Goal: Task Accomplishment & Management: Manage account settings

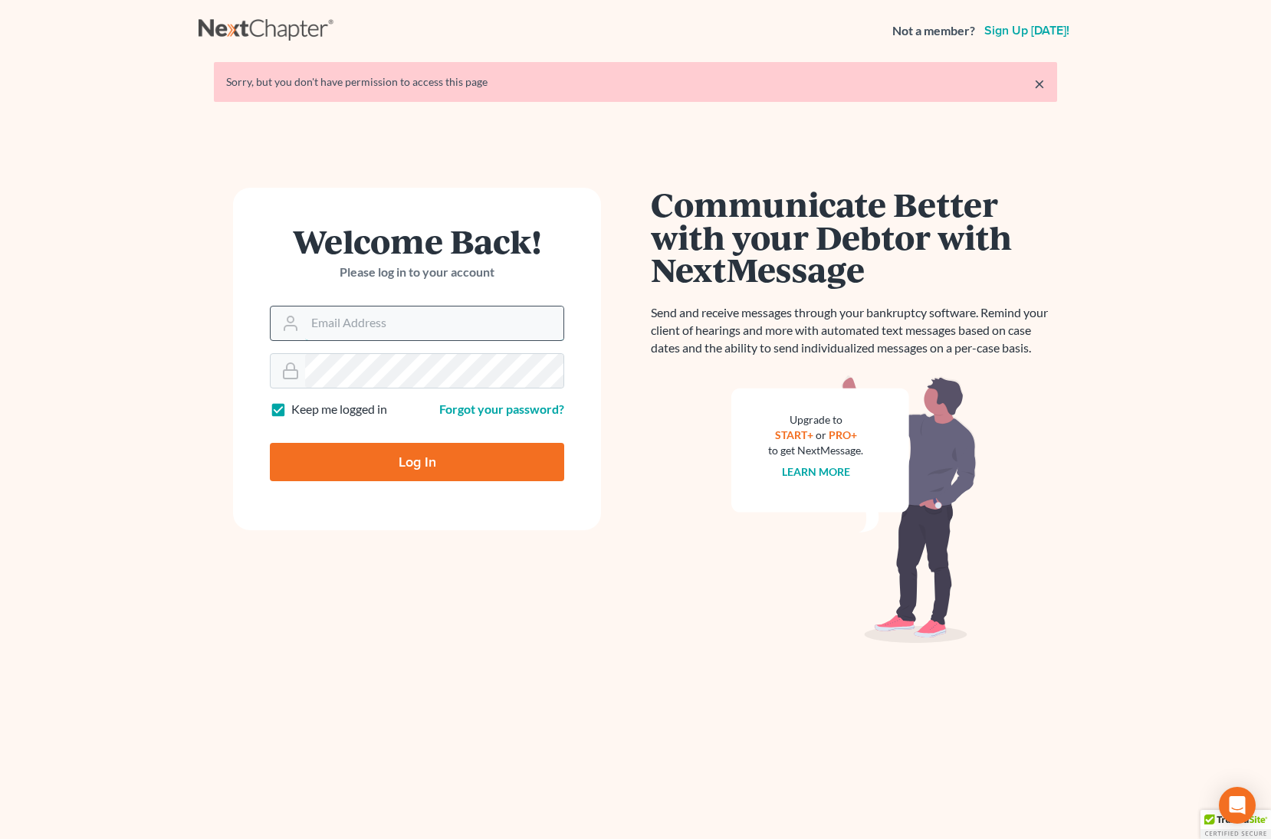
click at [425, 324] on input "Email Address" at bounding box center [434, 324] width 258 height 34
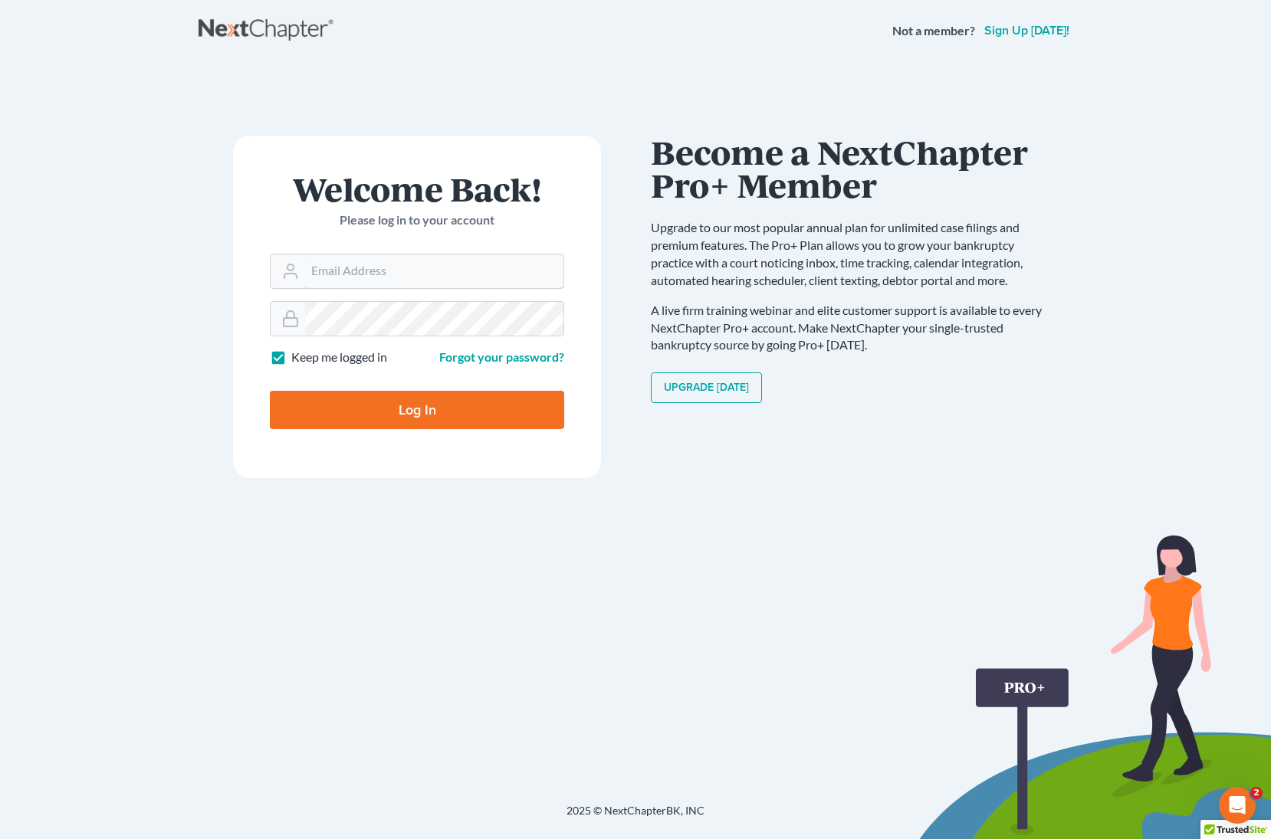
type input "[EMAIL_ADDRESS][DOMAIN_NAME]"
click at [396, 408] on input "Log In" at bounding box center [417, 410] width 294 height 38
type input "Thinking..."
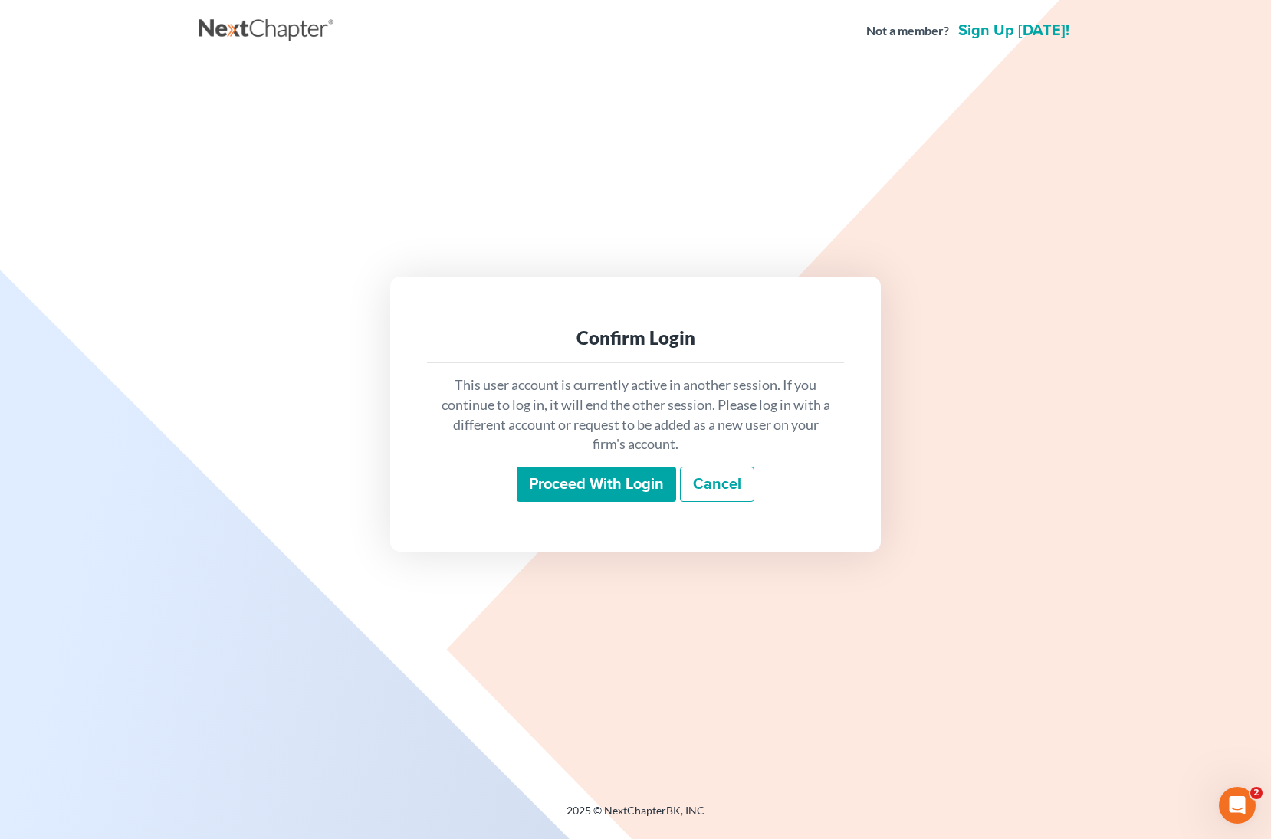
click at [256, 212] on div "Confirm Login This user account is currently active in another session. If you …" at bounding box center [635, 414] width 874 height 704
click at [577, 474] on input "Proceed with login" at bounding box center [596, 484] width 159 height 35
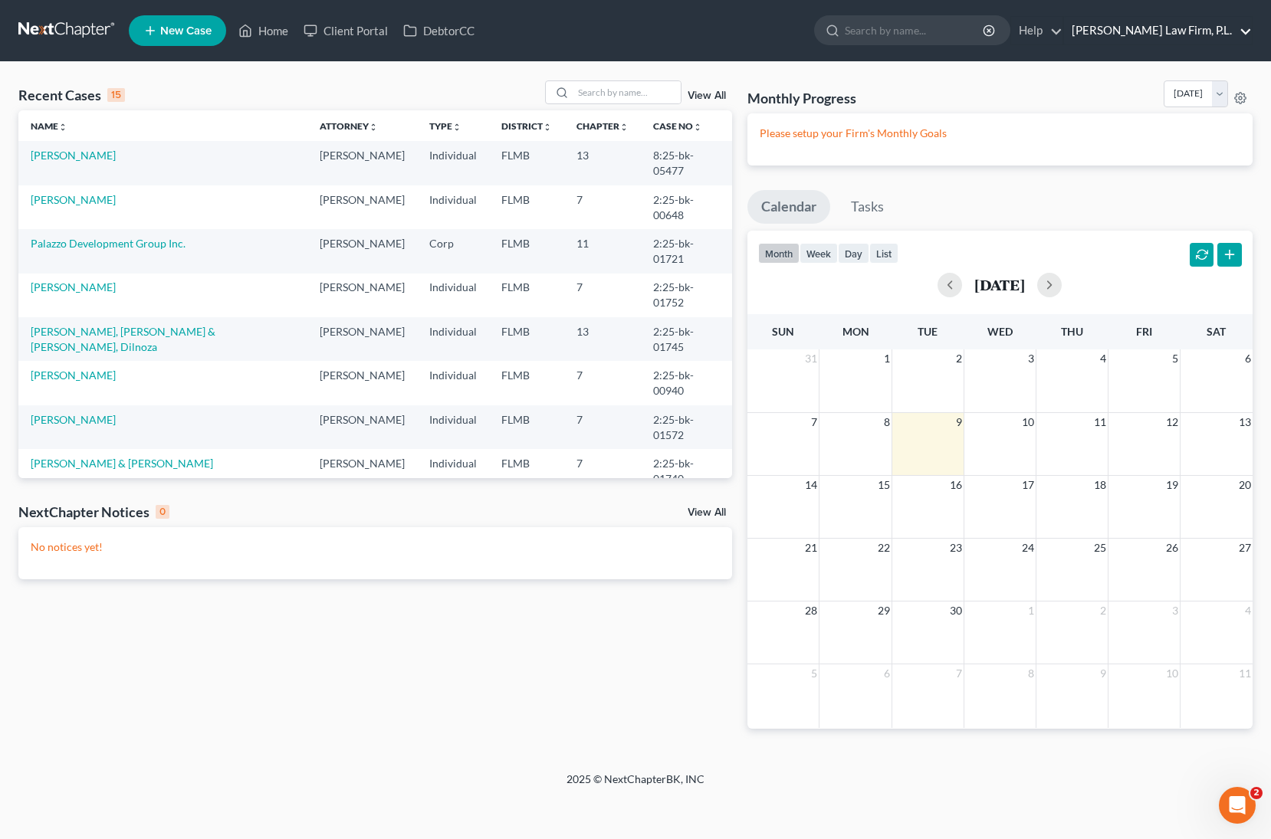
click at [1202, 28] on link "[PERSON_NAME] Law Firm, P.L." at bounding box center [1158, 31] width 188 height 28
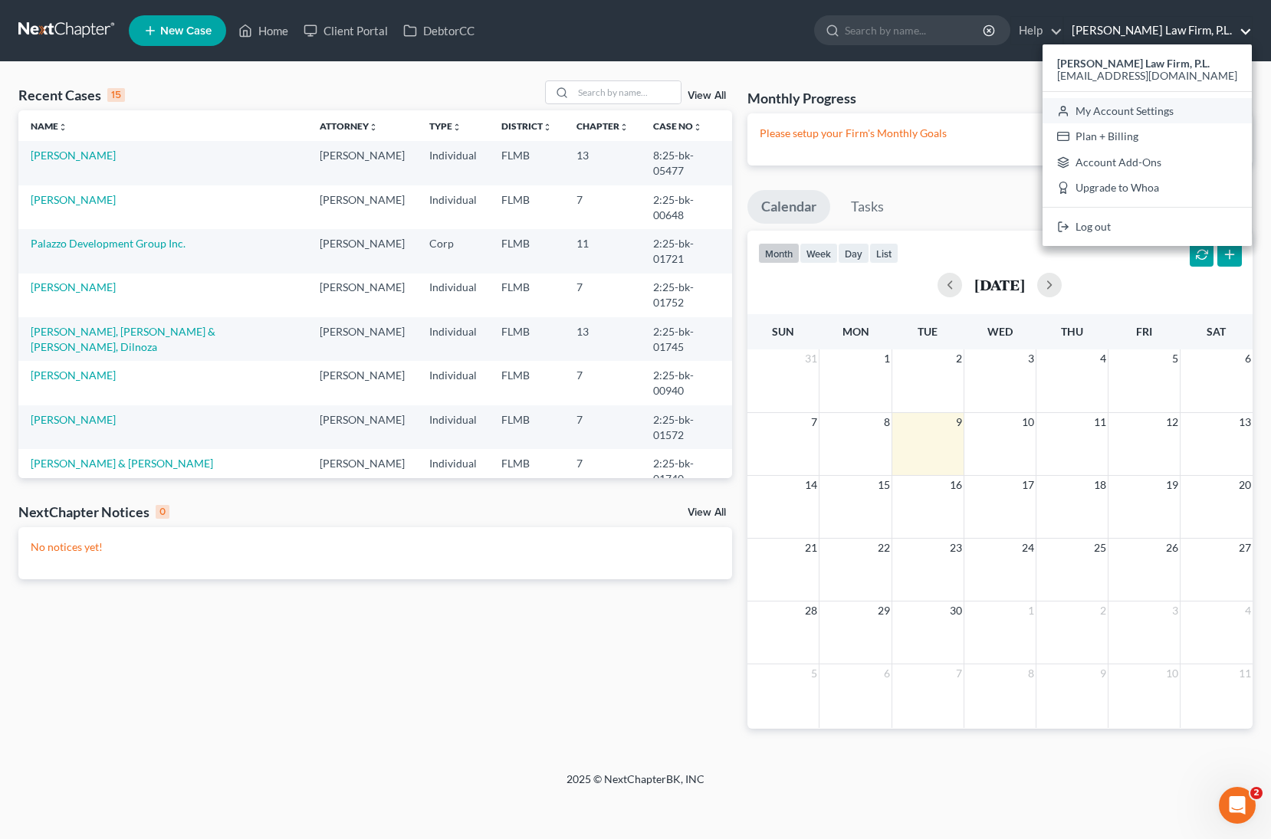
click at [1178, 114] on link "My Account Settings" at bounding box center [1146, 111] width 209 height 26
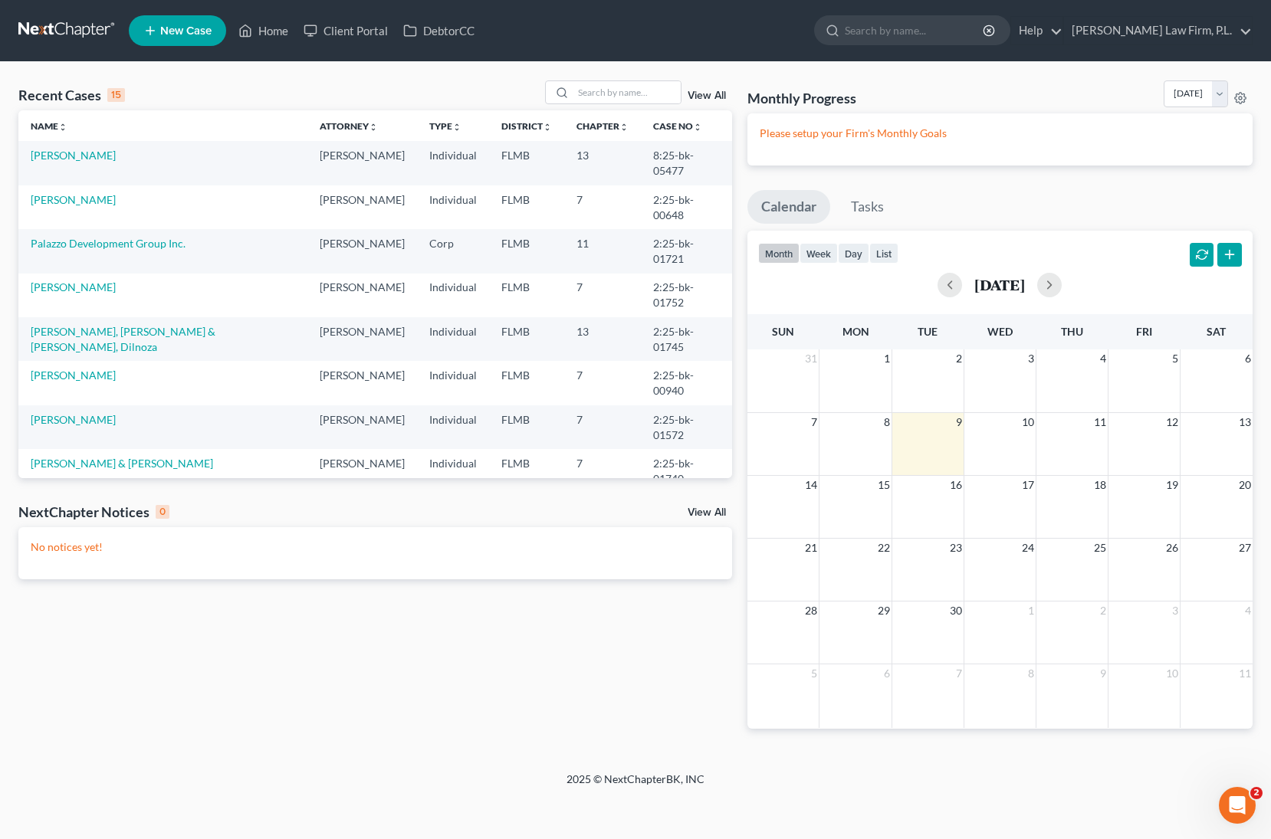
select select "24"
select select "9"
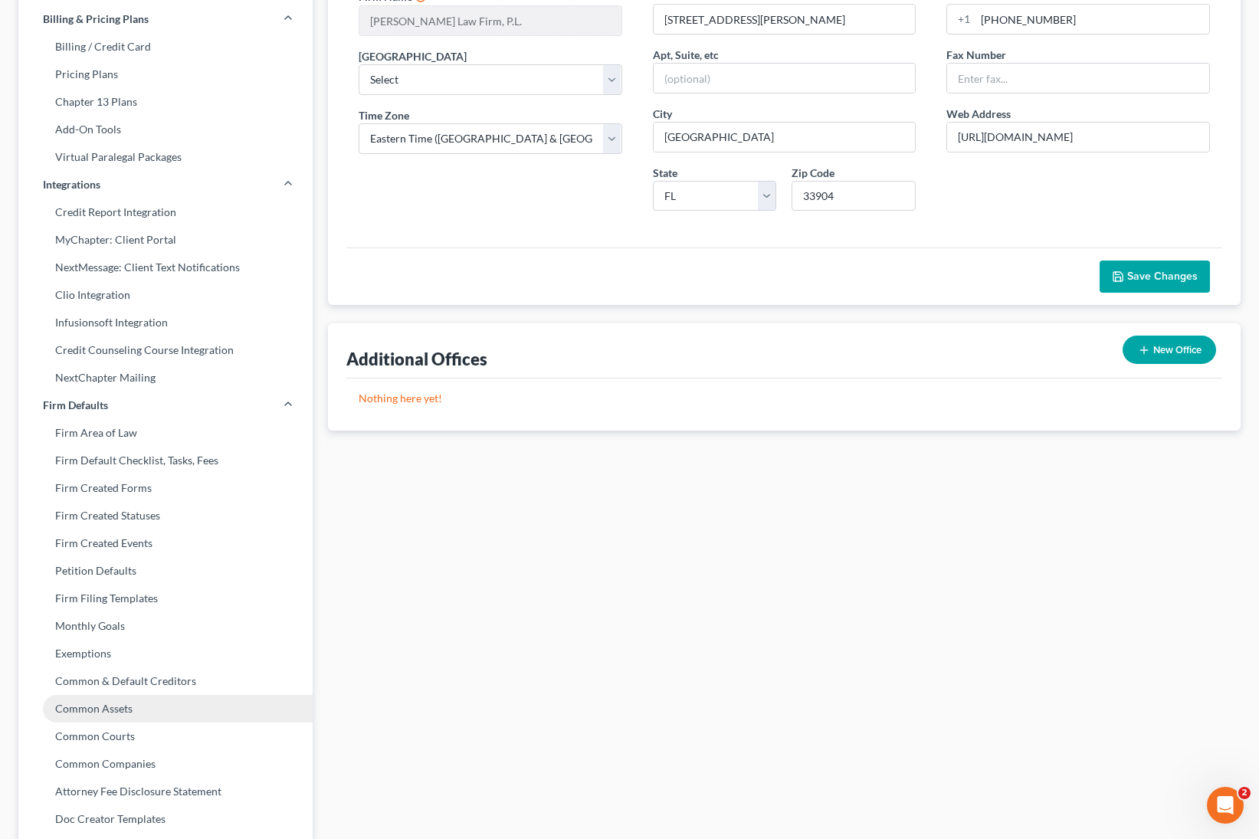
scroll to position [86, 0]
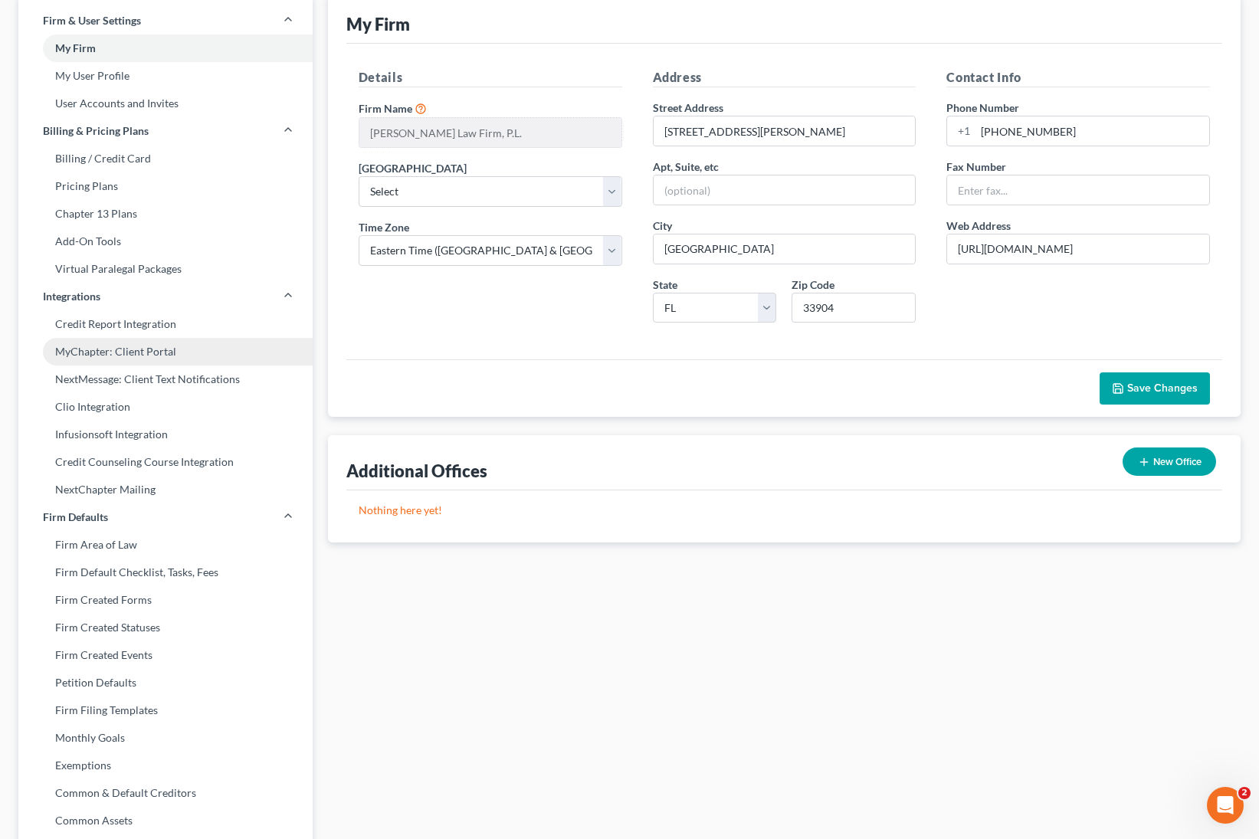
click at [151, 352] on link "MyChapter: Client Portal" at bounding box center [165, 352] width 294 height 28
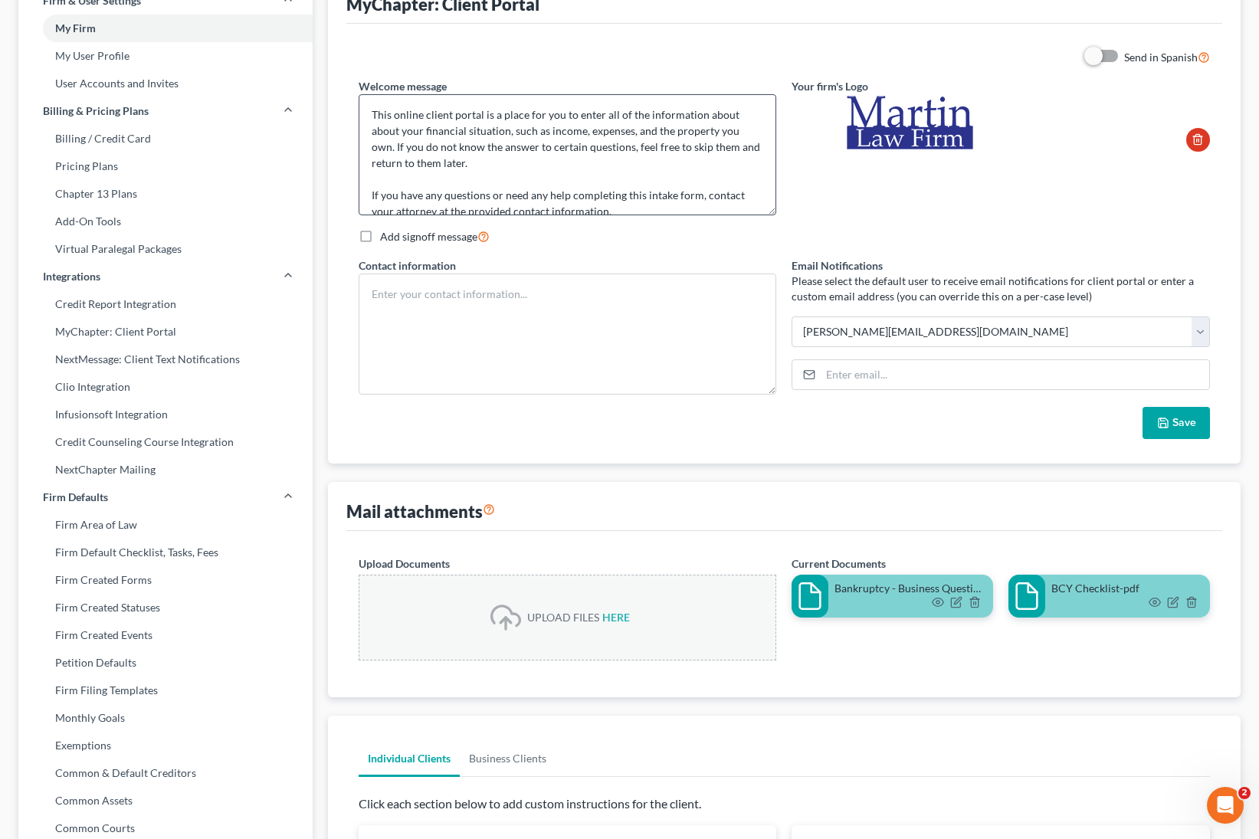
scroll to position [122, 0]
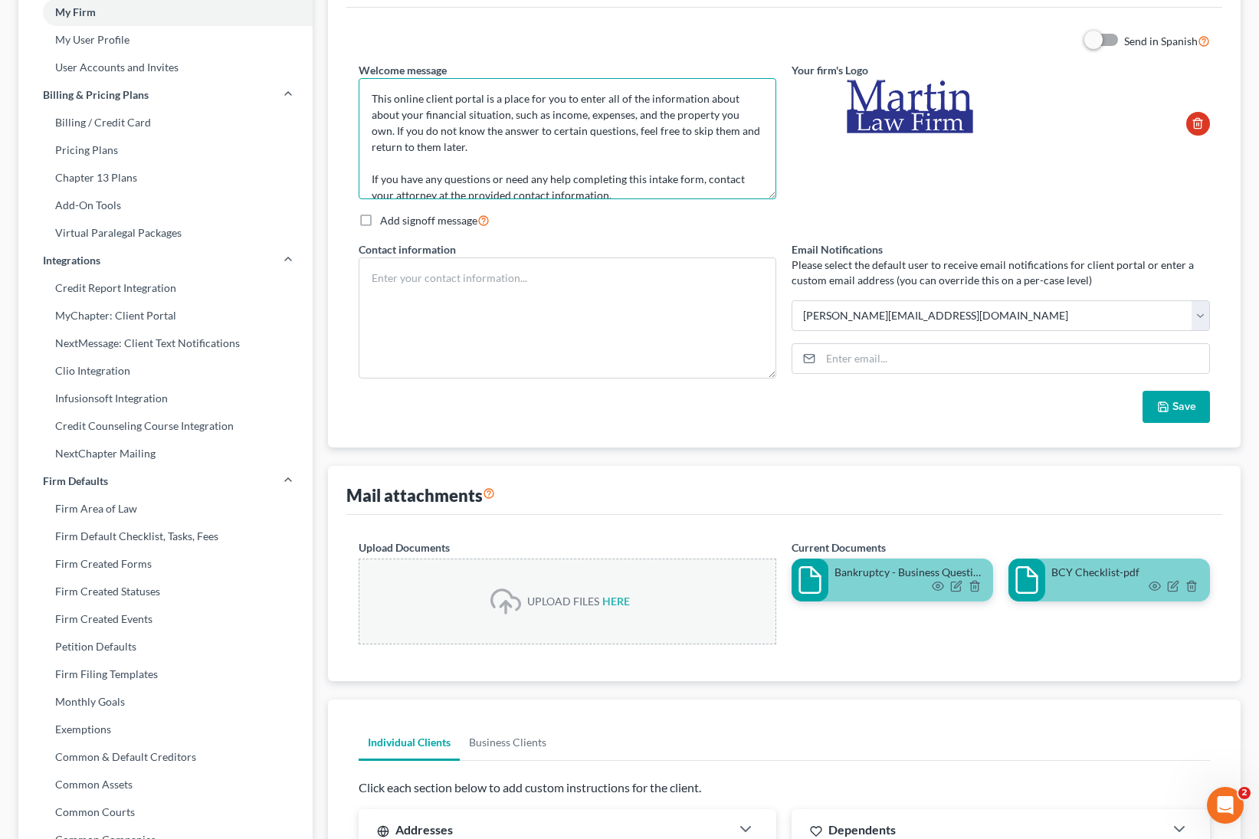
click at [654, 187] on textarea "Thank you for hiring [PERSON_NAME] Law Firm, P.L. to represent you in your bank…" at bounding box center [568, 138] width 418 height 121
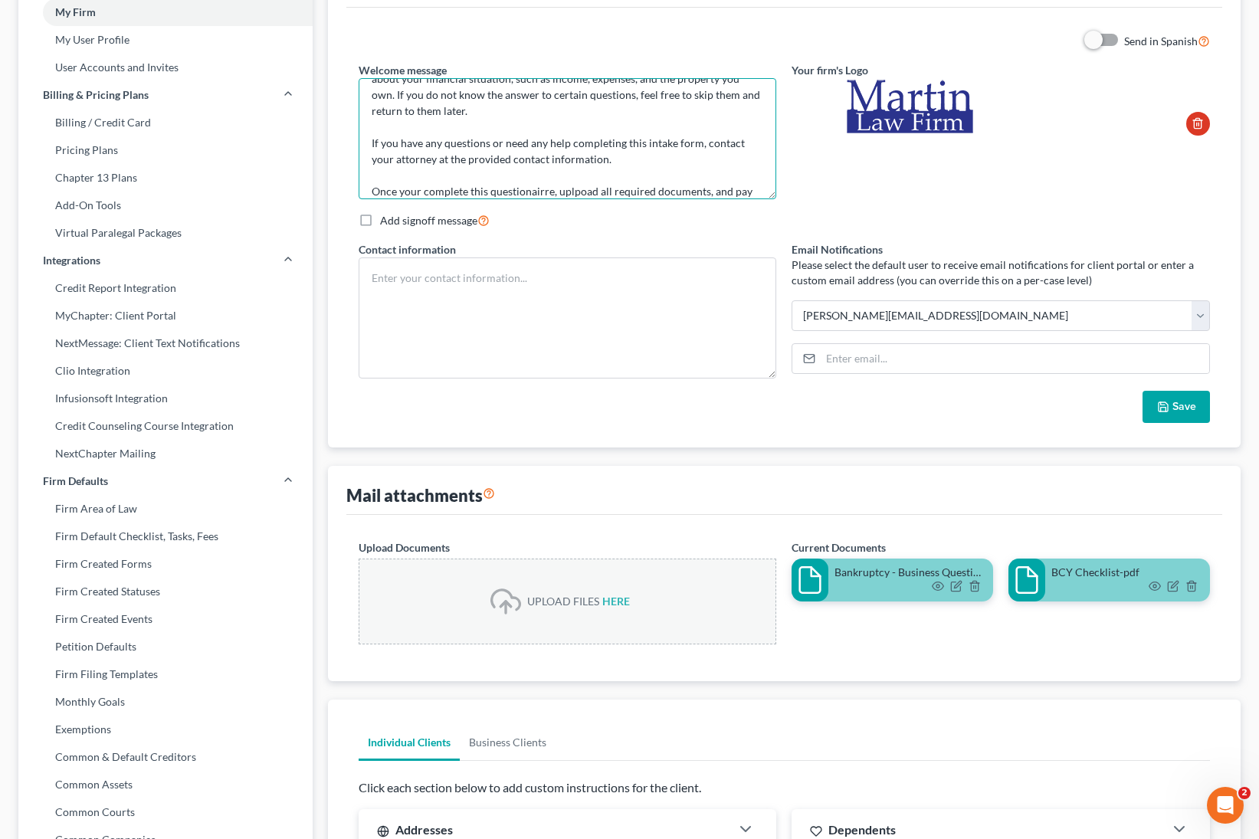
scroll to position [116, 0]
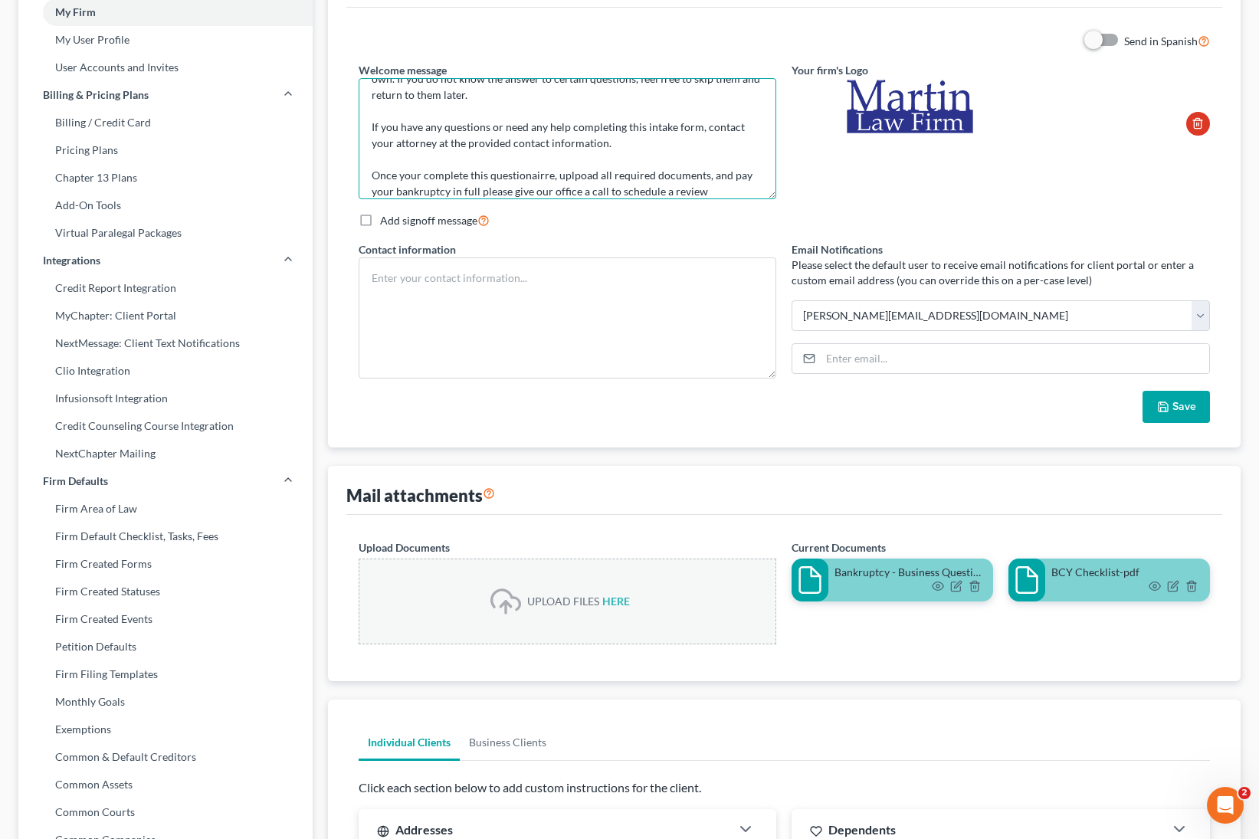
click at [522, 162] on textarea "Thank you for hiring [PERSON_NAME] Law Firm, P.L. to represent you in your bank…" at bounding box center [568, 138] width 418 height 121
click at [523, 161] on textarea "Thank you for hiring [PERSON_NAME] Law Firm, P.L. to represent you in your bank…" at bounding box center [568, 138] width 418 height 121
click at [587, 160] on textarea "Thank you for hiring [PERSON_NAME] Law Firm, P.L. to represent you in your bank…" at bounding box center [568, 138] width 418 height 121
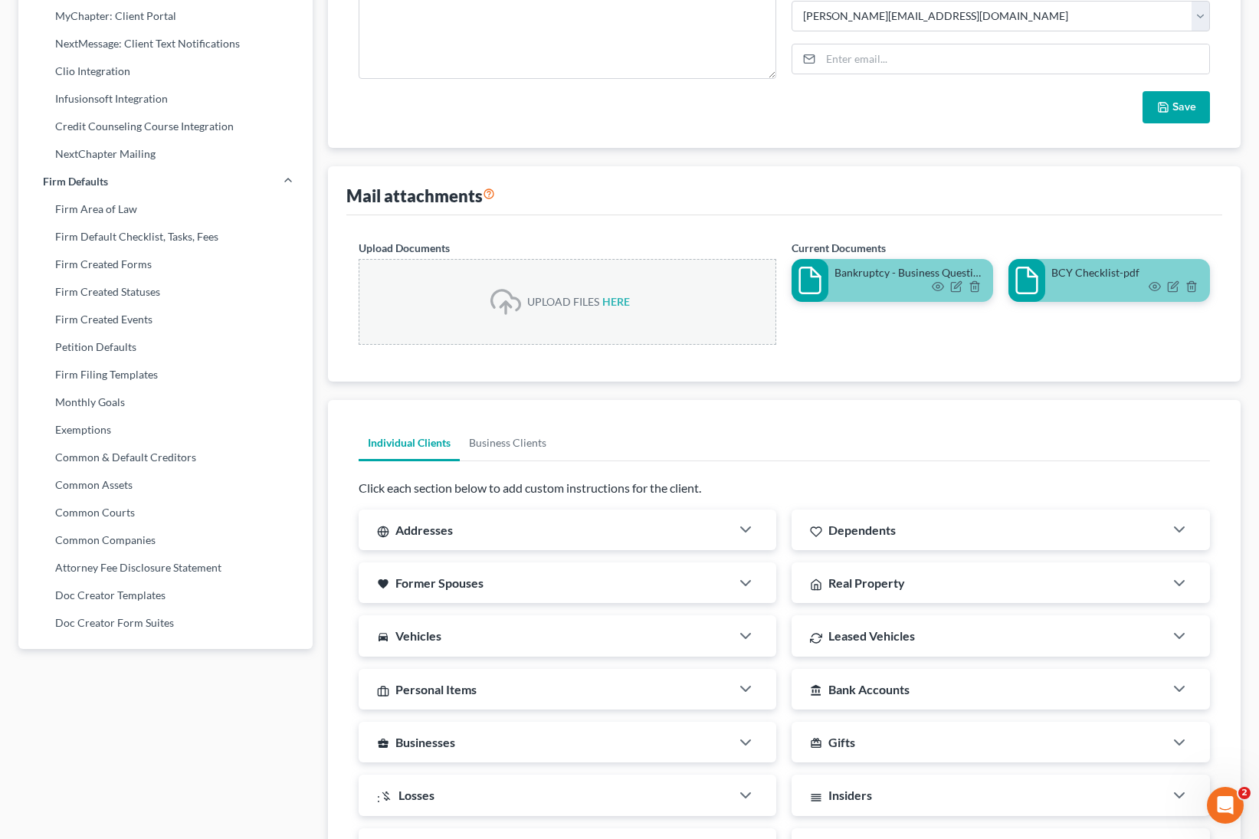
scroll to position [430, 0]
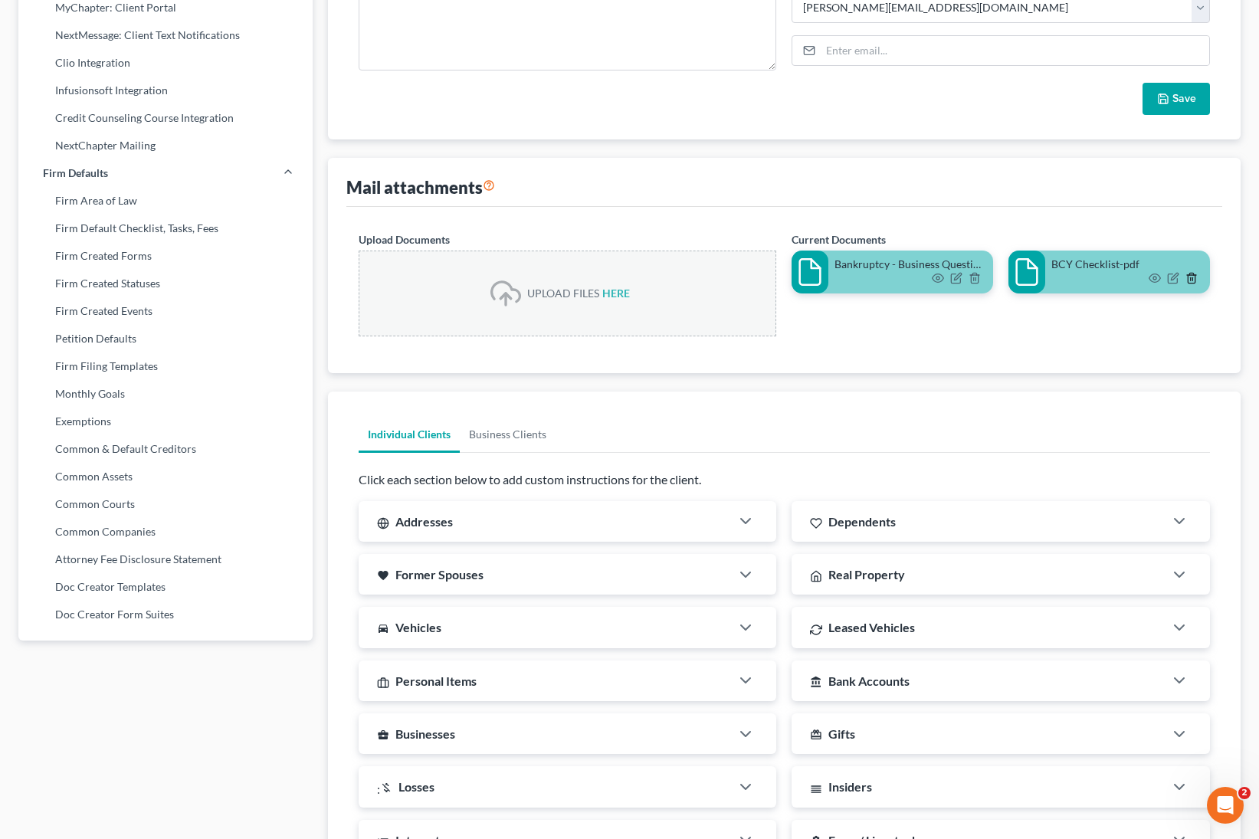
type textarea "Thank you for hiring [PERSON_NAME] Law Firm, P.L. to represent you in your bank…"
click at [1195, 279] on icon "button" at bounding box center [1191, 278] width 7 height 10
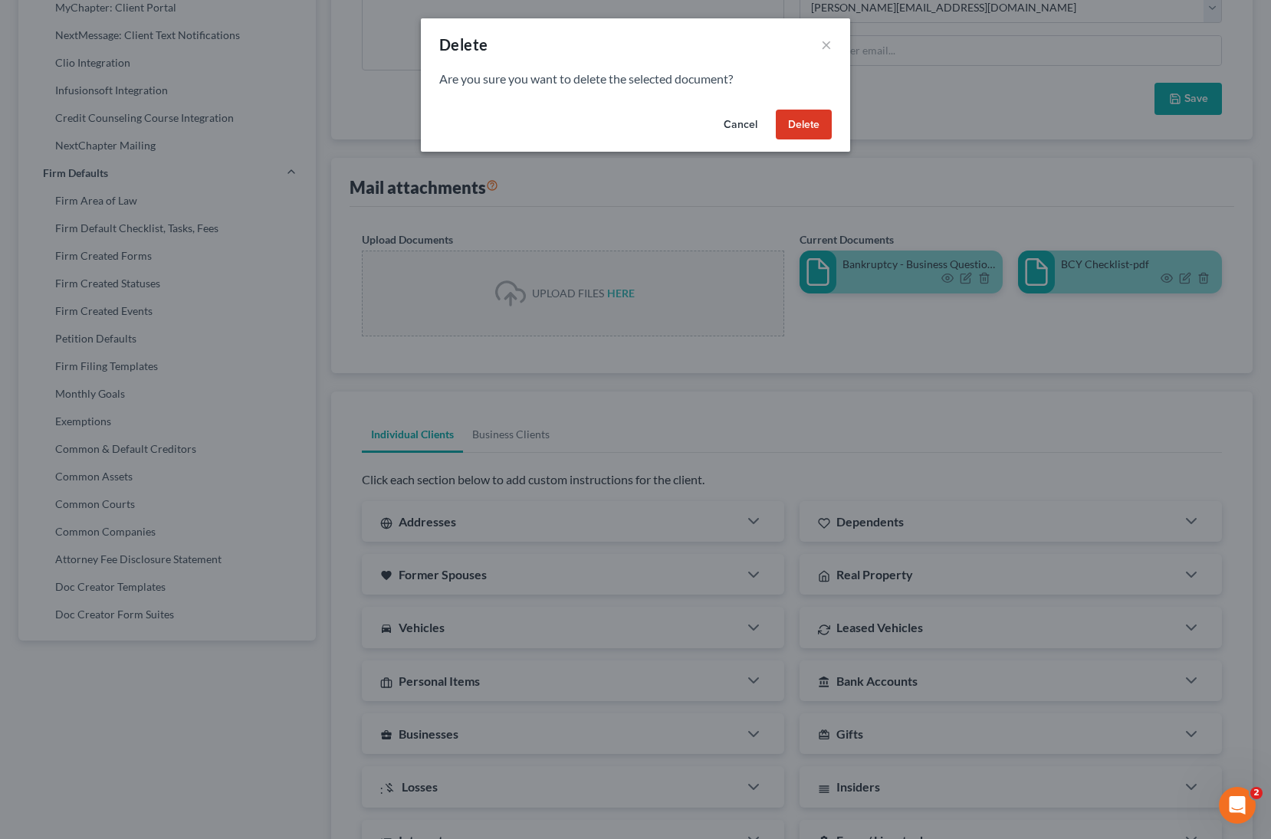
click at [809, 133] on button "Delete" at bounding box center [804, 125] width 56 height 31
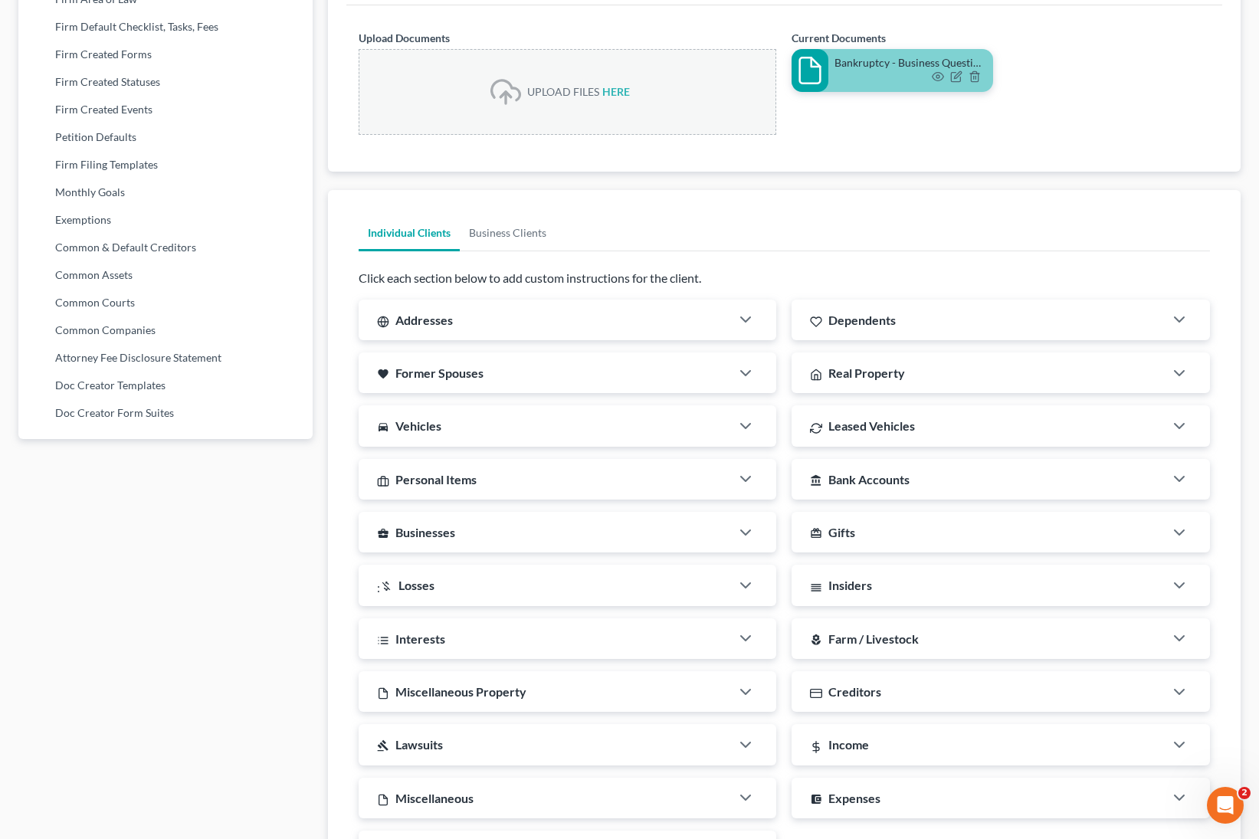
scroll to position [746, 0]
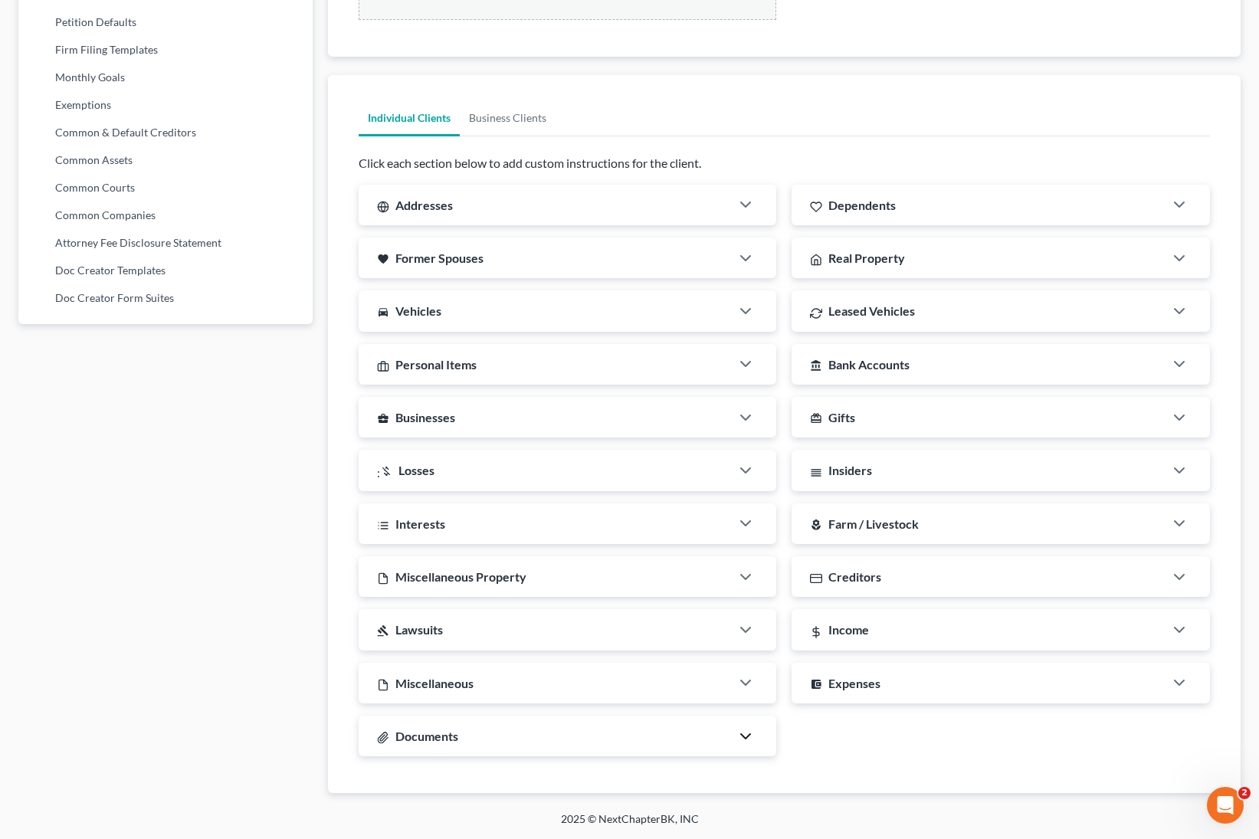
click at [743, 732] on icon "button" at bounding box center [745, 736] width 18 height 18
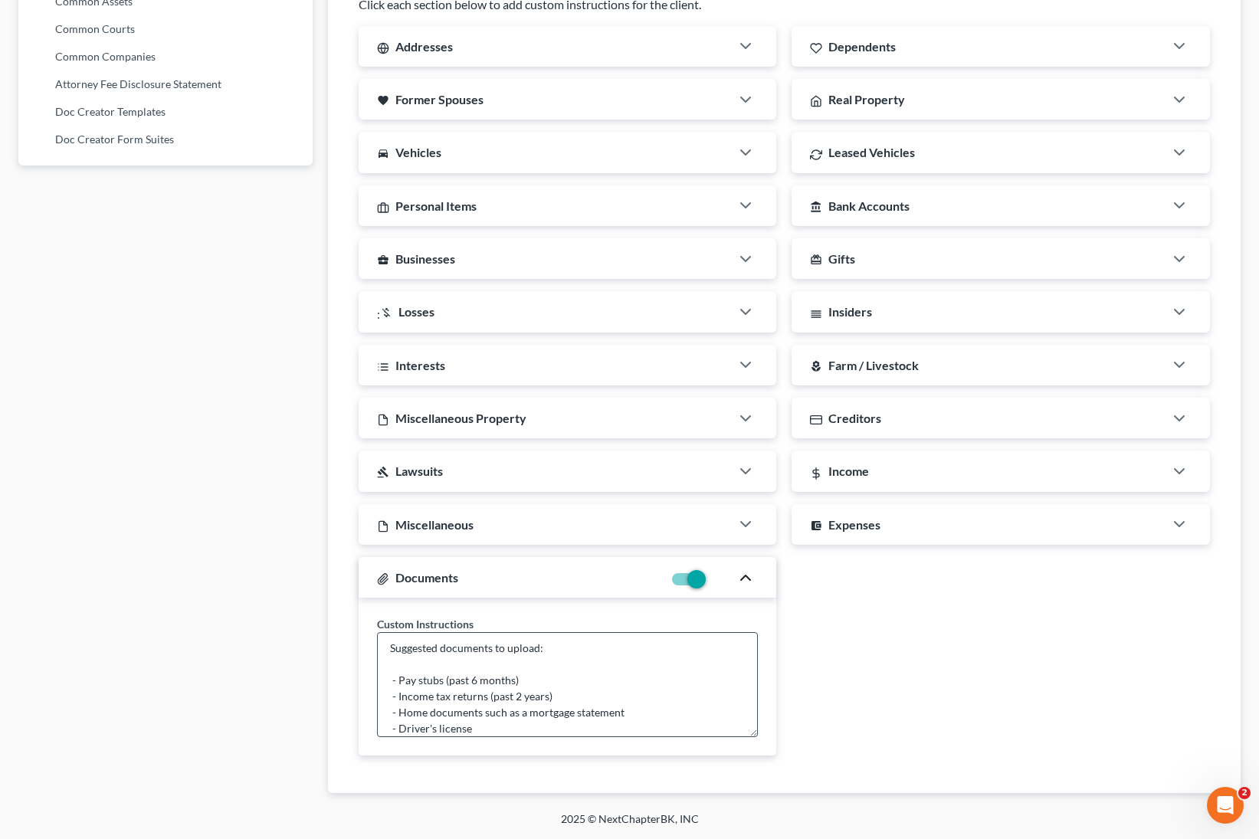
scroll to position [0, 0]
click at [419, 651] on textarea "Suggested documents to upload: - Pay stubs (past 6 months) - Income tax returns…" at bounding box center [568, 684] width 382 height 105
click at [546, 724] on textarea "Required documents to upload: - Pay stubs (past 6 months) - Income tax returns …" at bounding box center [568, 684] width 382 height 105
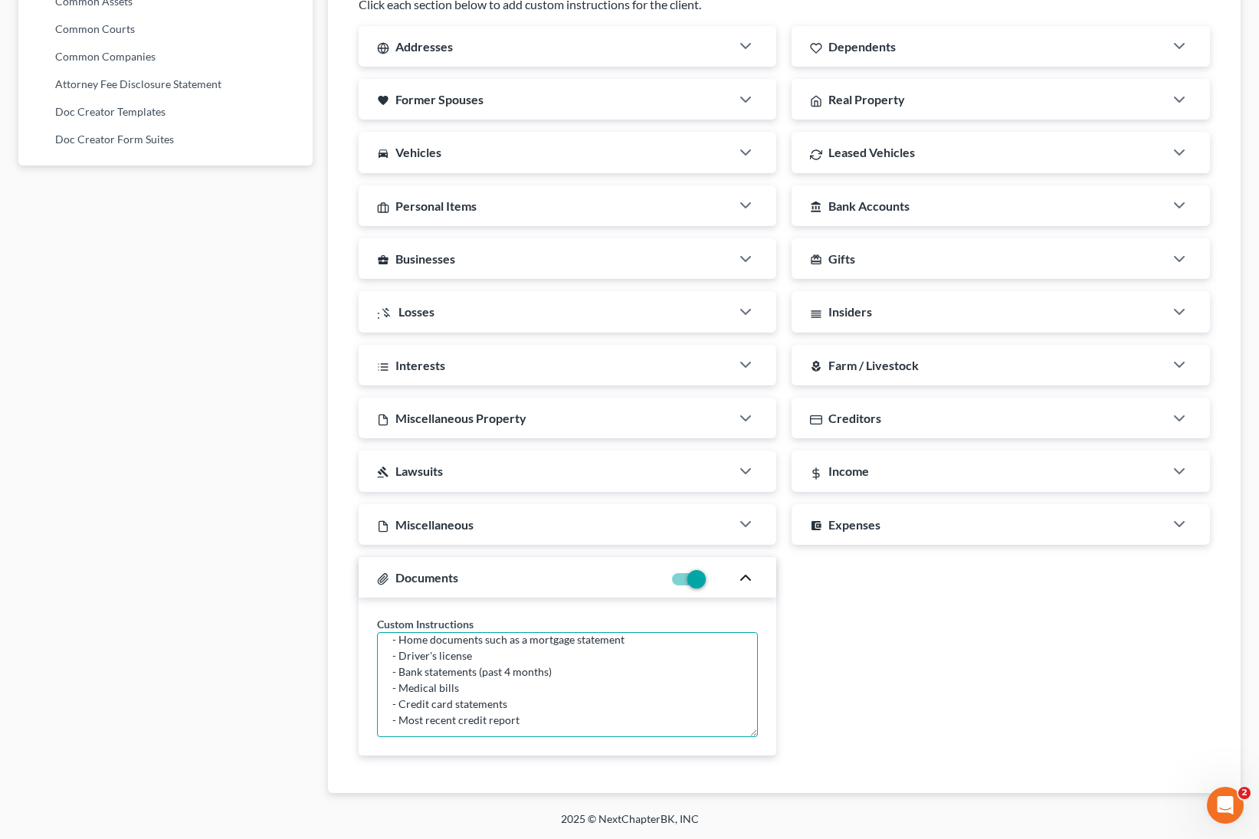
scroll to position [84, 0]
click at [689, 727] on textarea "Required documents to upload: - Pay stubs (past 6 months) - Income tax returns …" at bounding box center [568, 684] width 382 height 105
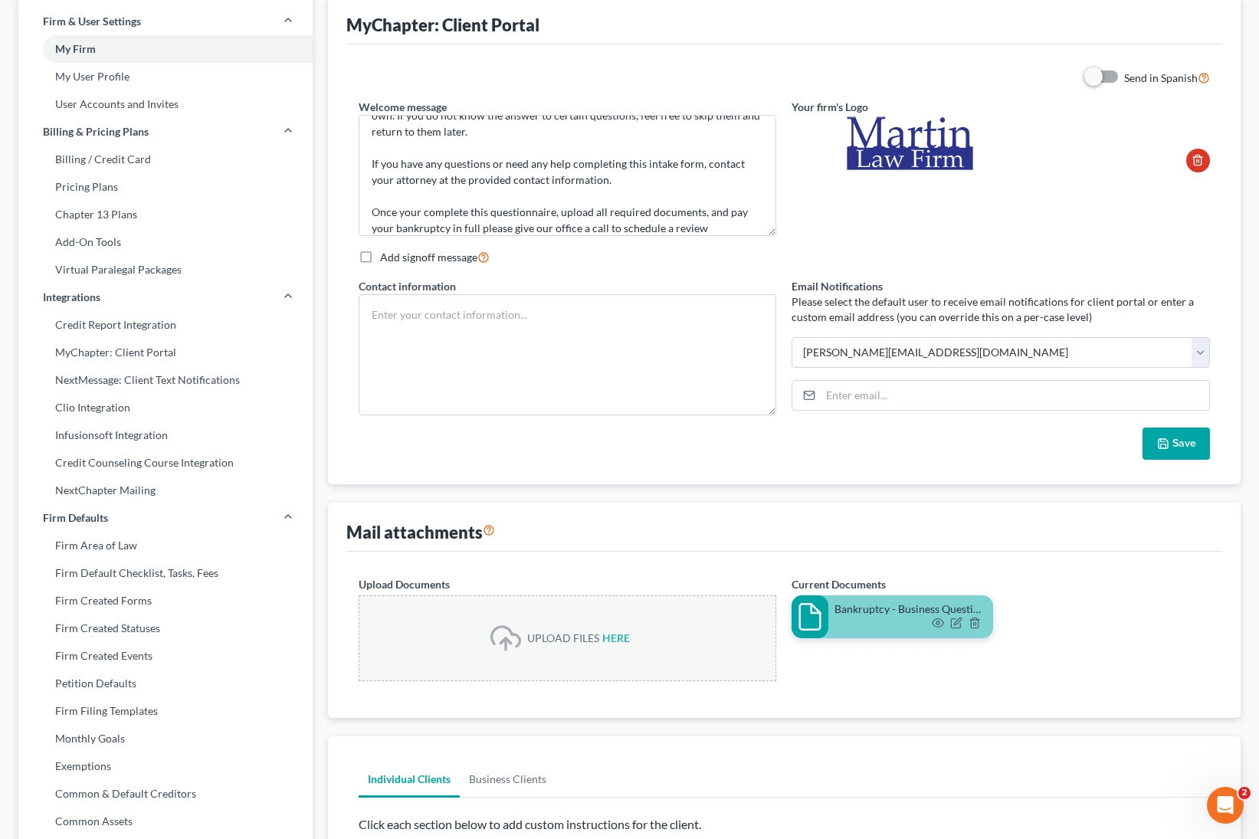
scroll to position [0, 0]
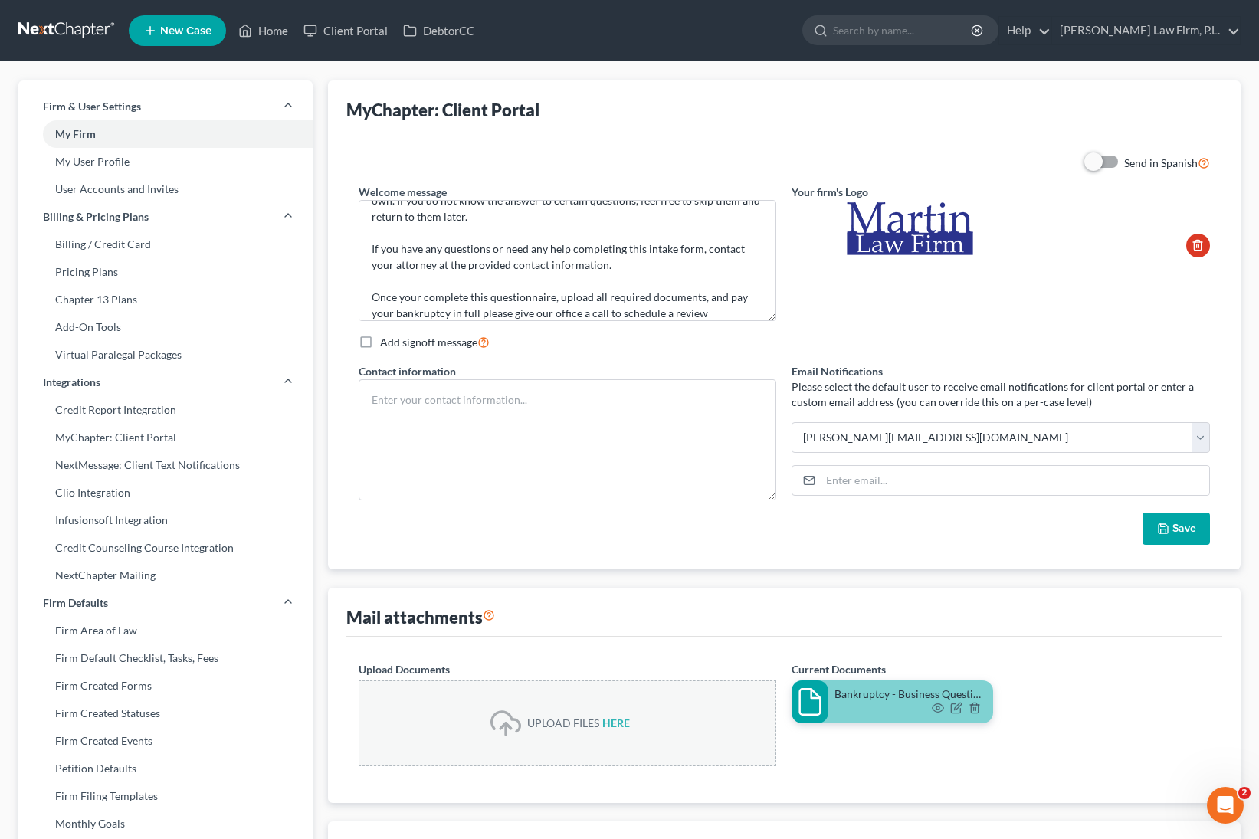
type textarea "Required documents to upload: - Pay stubs (past 6 months) - Income tax returns …"
click at [1182, 521] on button "Save" at bounding box center [1176, 529] width 67 height 32
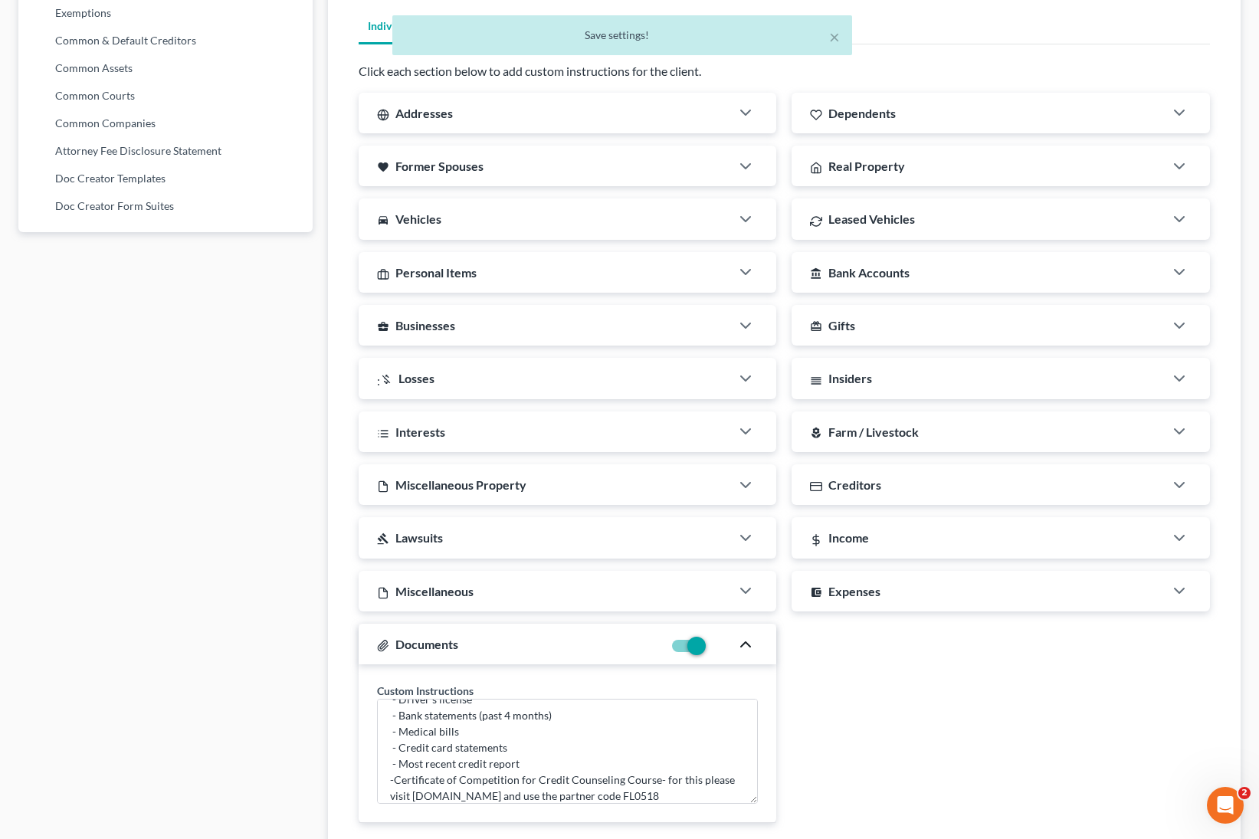
scroll to position [905, 0]
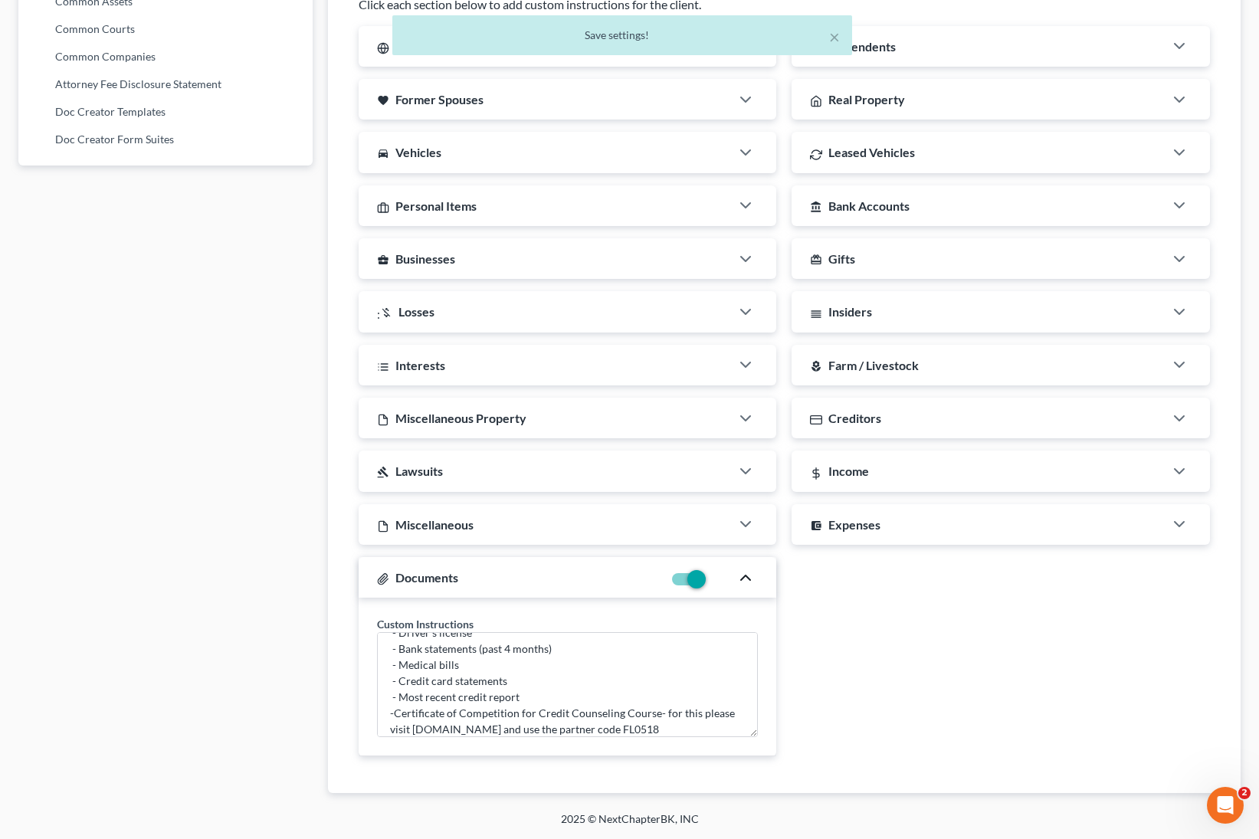
click at [901, 599] on div "Addresses Custom Instructions (anywhere you've lived in the last 3 years) Depen…" at bounding box center [784, 397] width 867 height 743
click at [743, 579] on icon "button" at bounding box center [745, 578] width 18 height 18
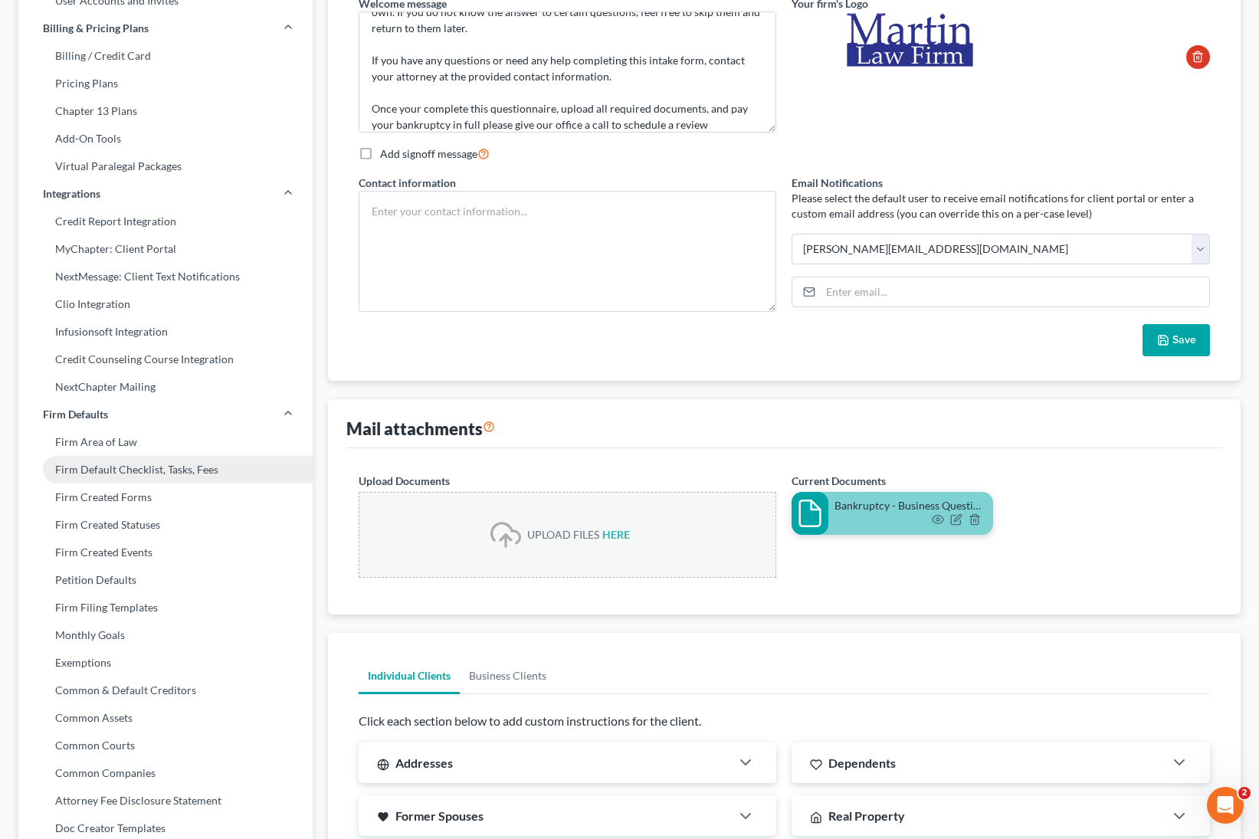
scroll to position [171, 0]
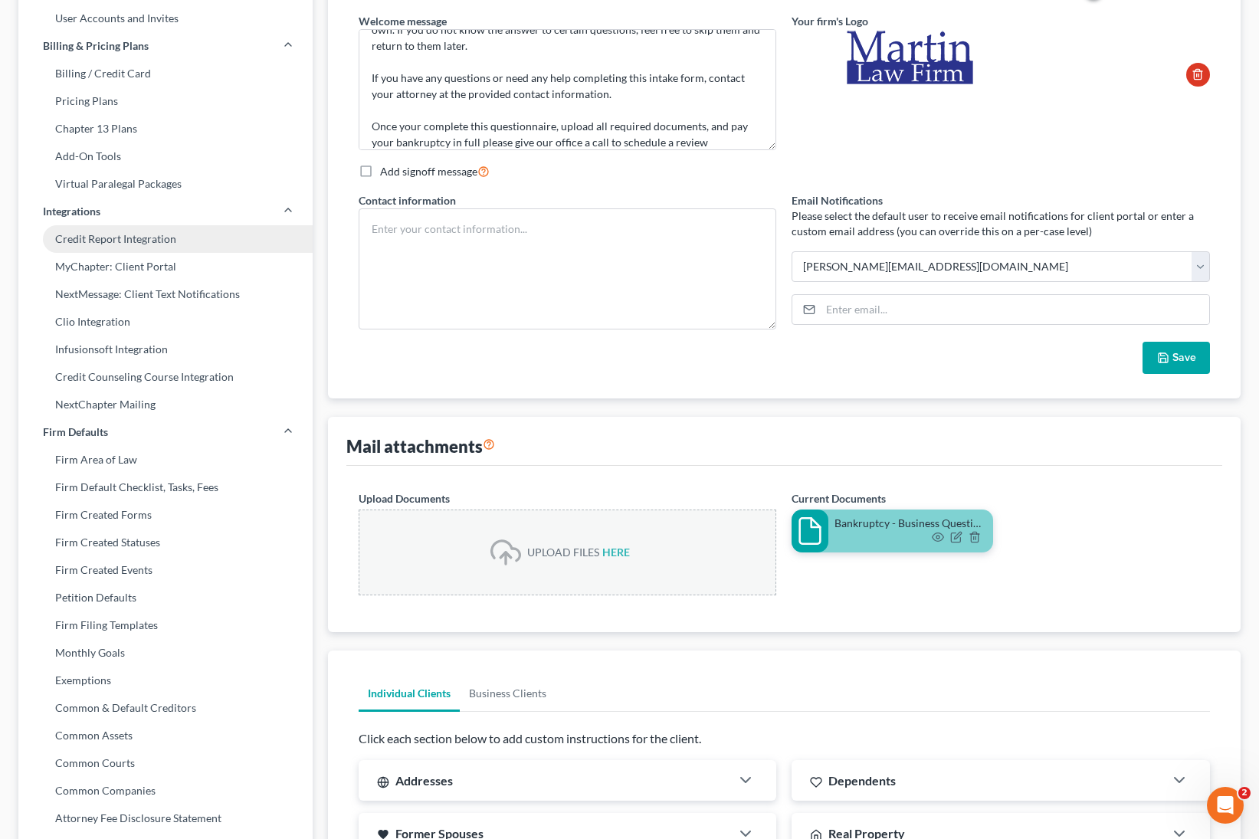
click at [146, 235] on link "Credit Report Integration" at bounding box center [165, 239] width 294 height 28
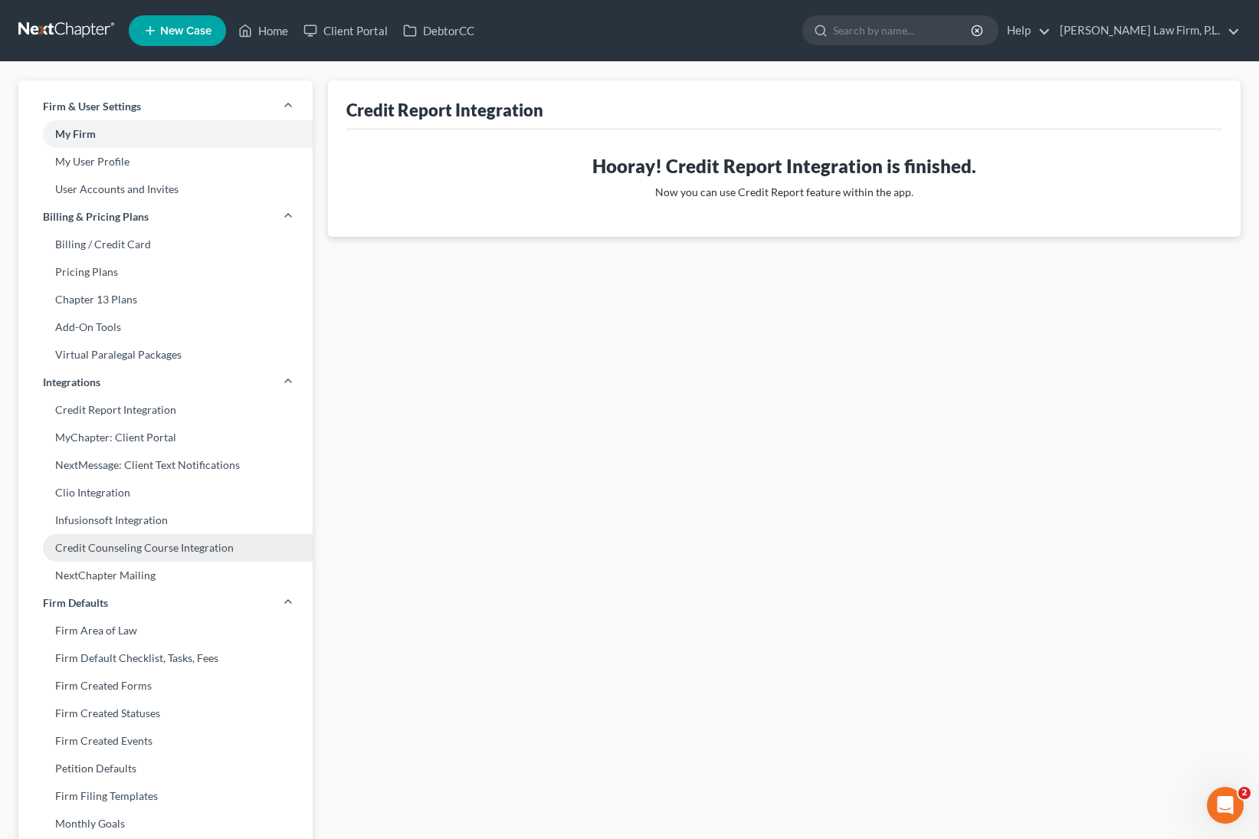
click at [162, 555] on link "Credit Counseling Course Integration" at bounding box center [165, 548] width 294 height 28
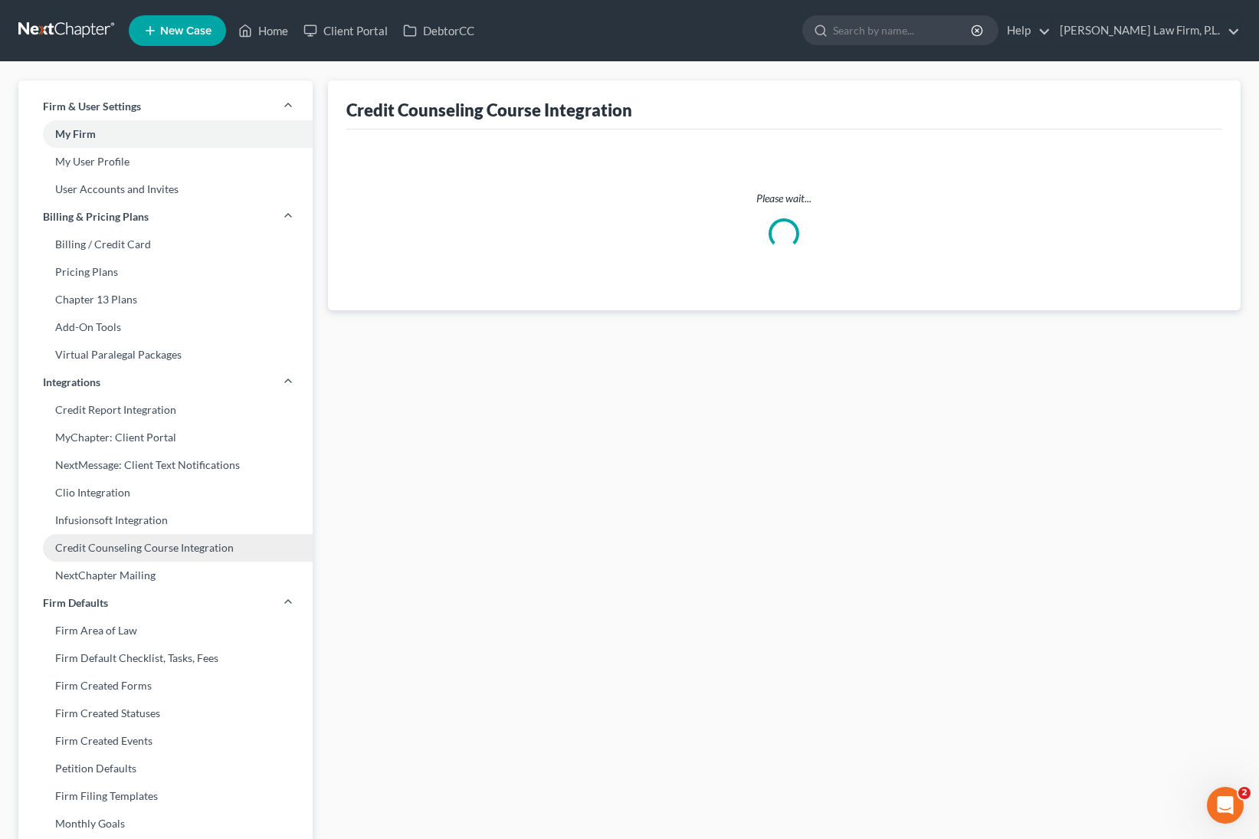
select select
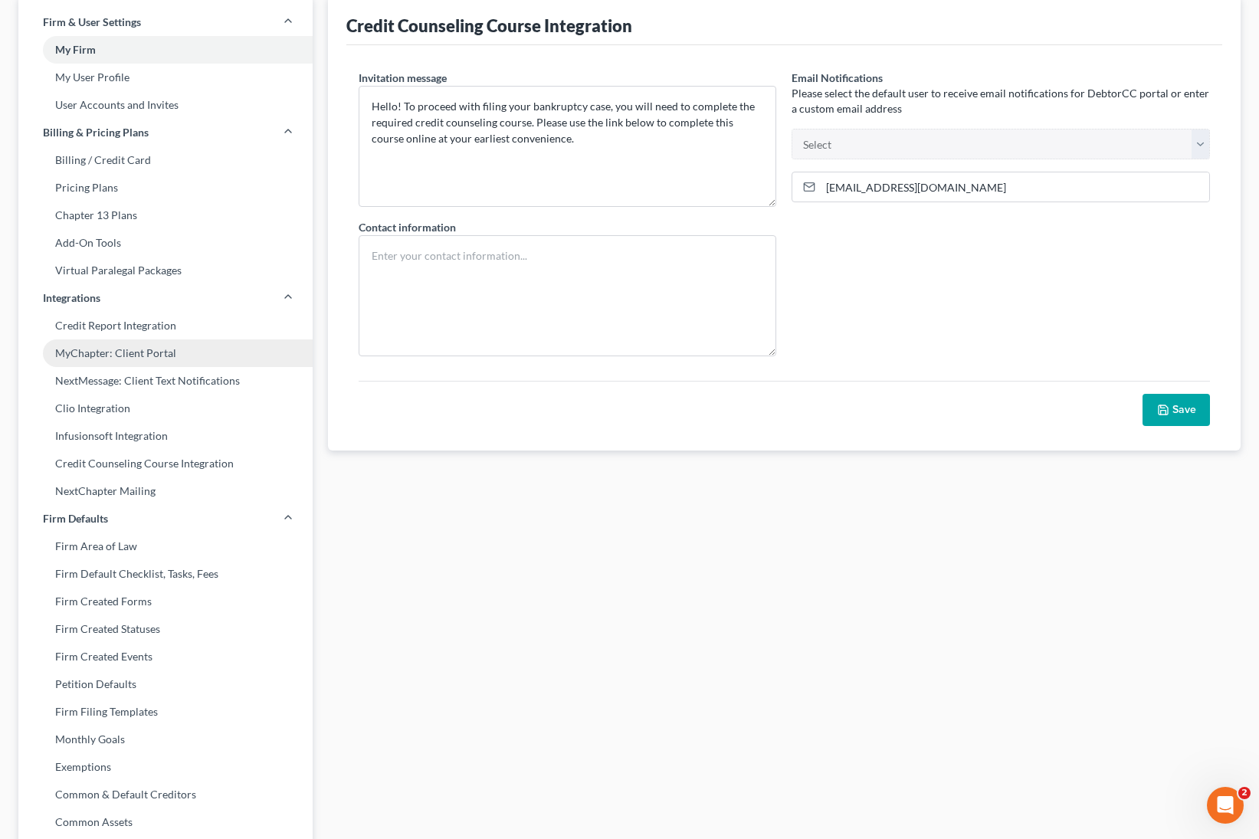
scroll to position [55, 0]
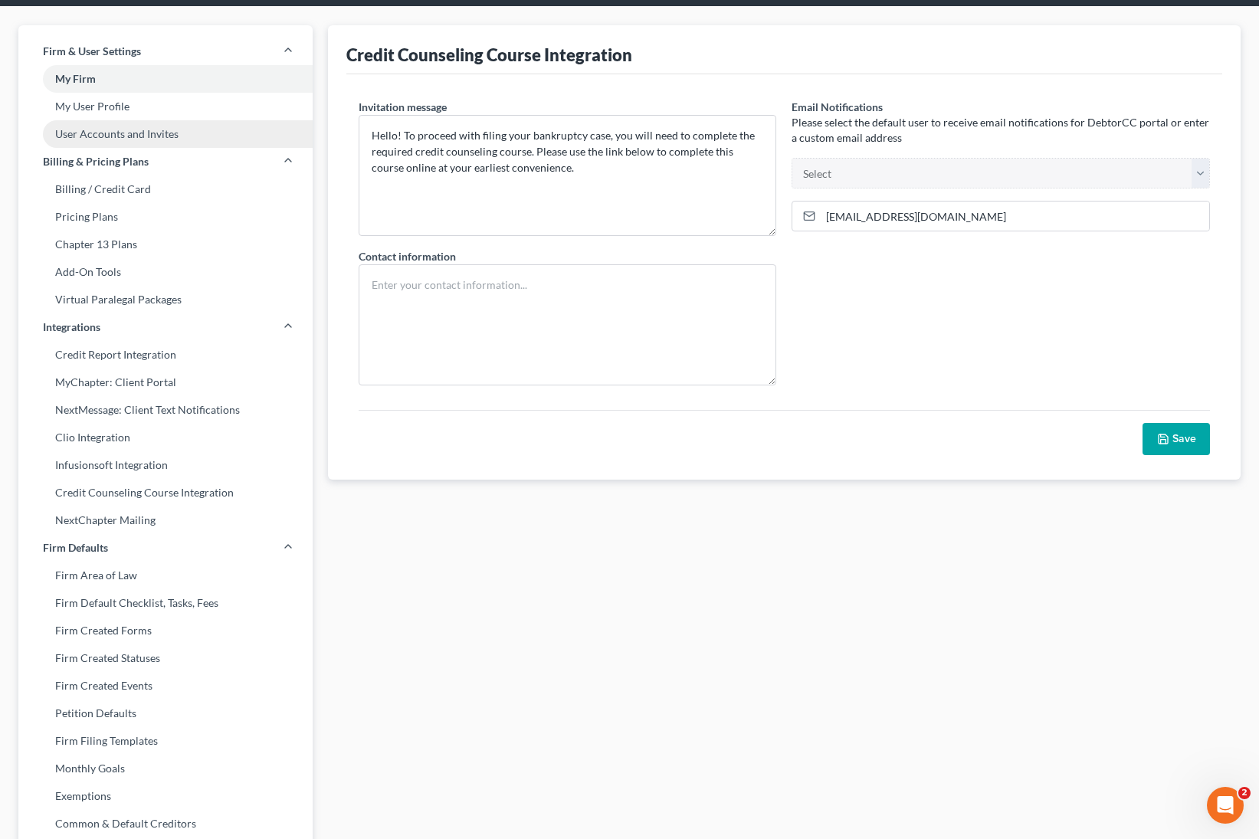
click at [207, 137] on link "User Accounts and Invites" at bounding box center [165, 134] width 294 height 28
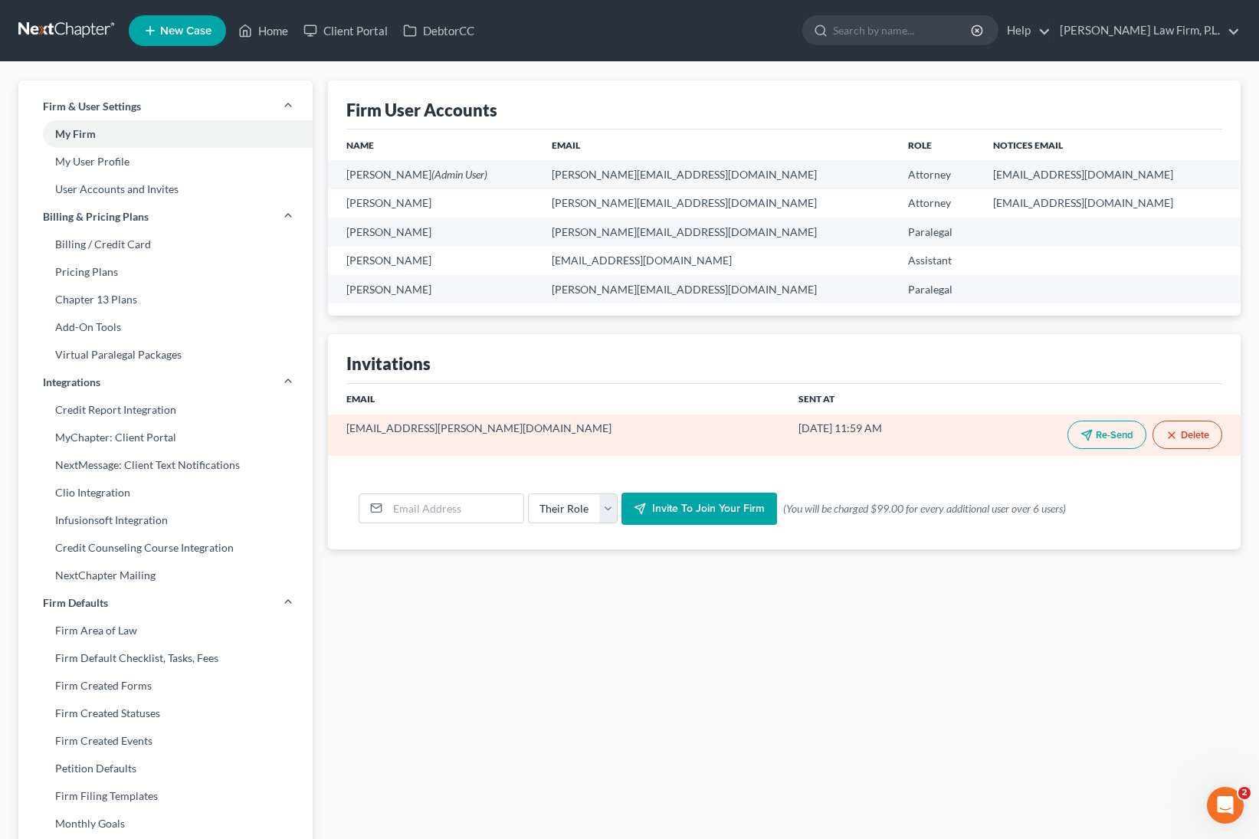
click at [1189, 437] on button "Delete" at bounding box center [1188, 435] width 70 height 28
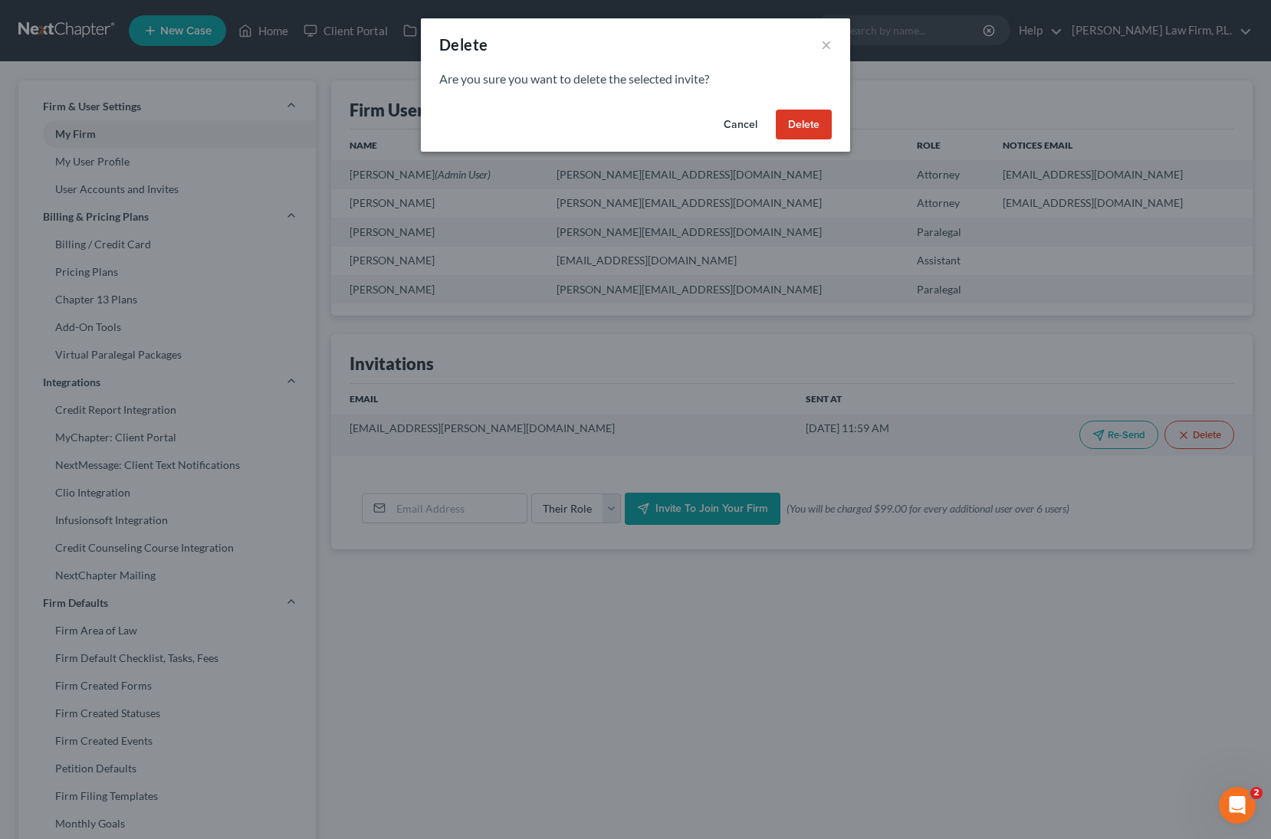
click at [815, 140] on div "Cancel Delete" at bounding box center [635, 127] width 429 height 49
click at [807, 124] on button "Delete" at bounding box center [804, 125] width 56 height 31
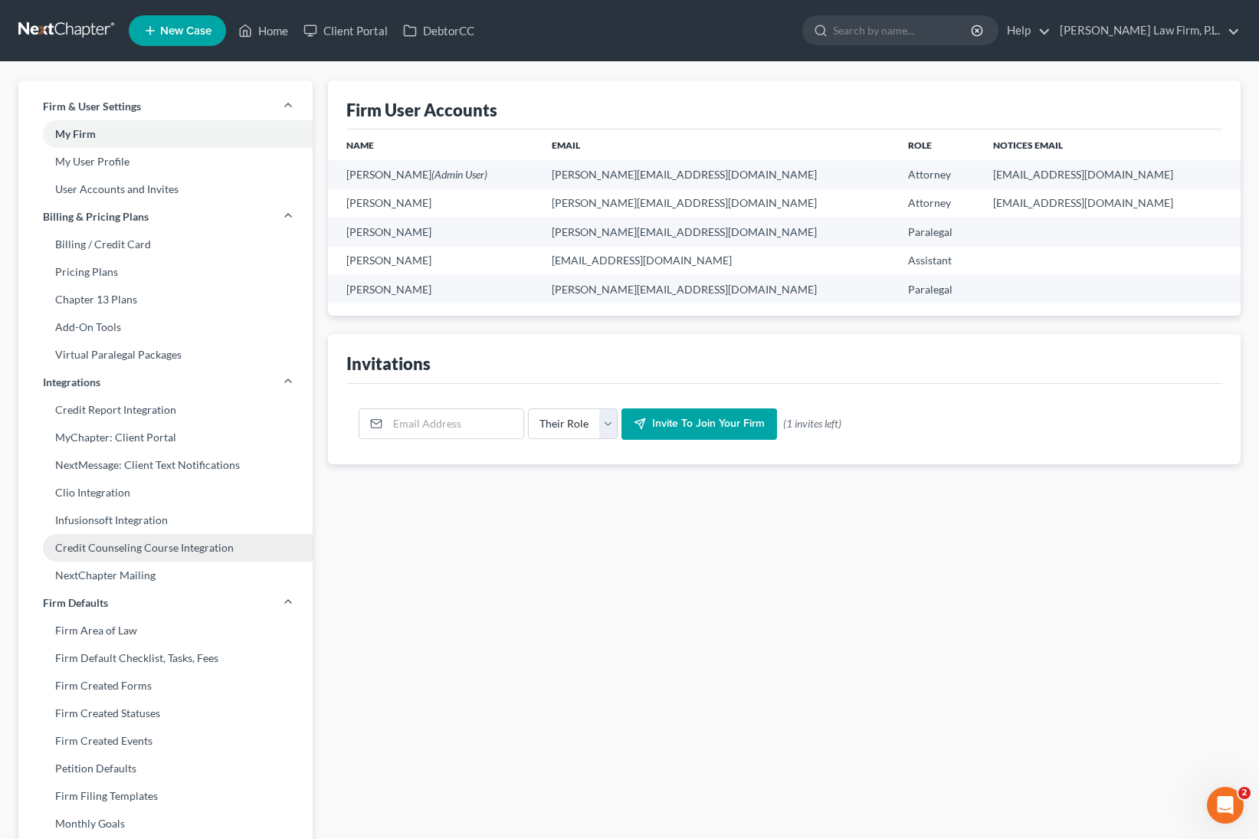
click at [192, 546] on link "Credit Counseling Course Integration" at bounding box center [165, 548] width 294 height 28
select select
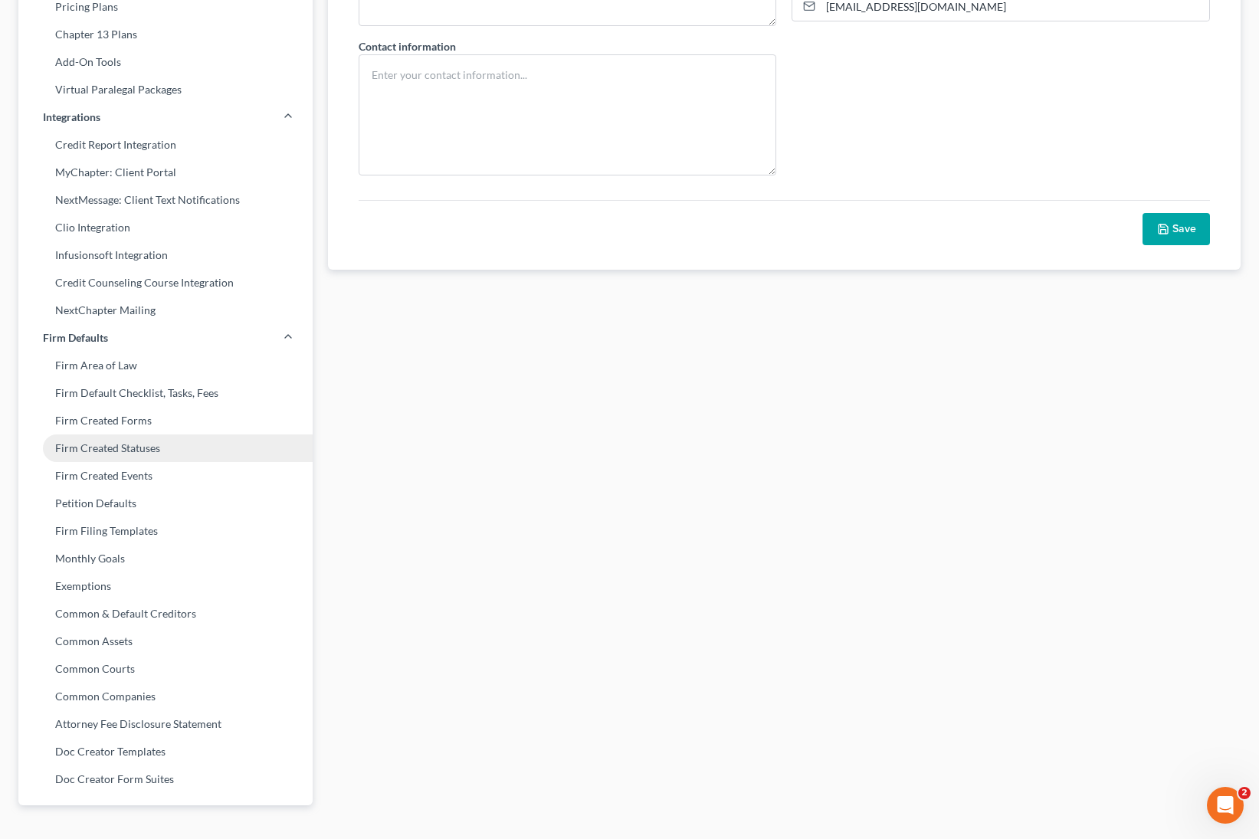
scroll to position [13, 0]
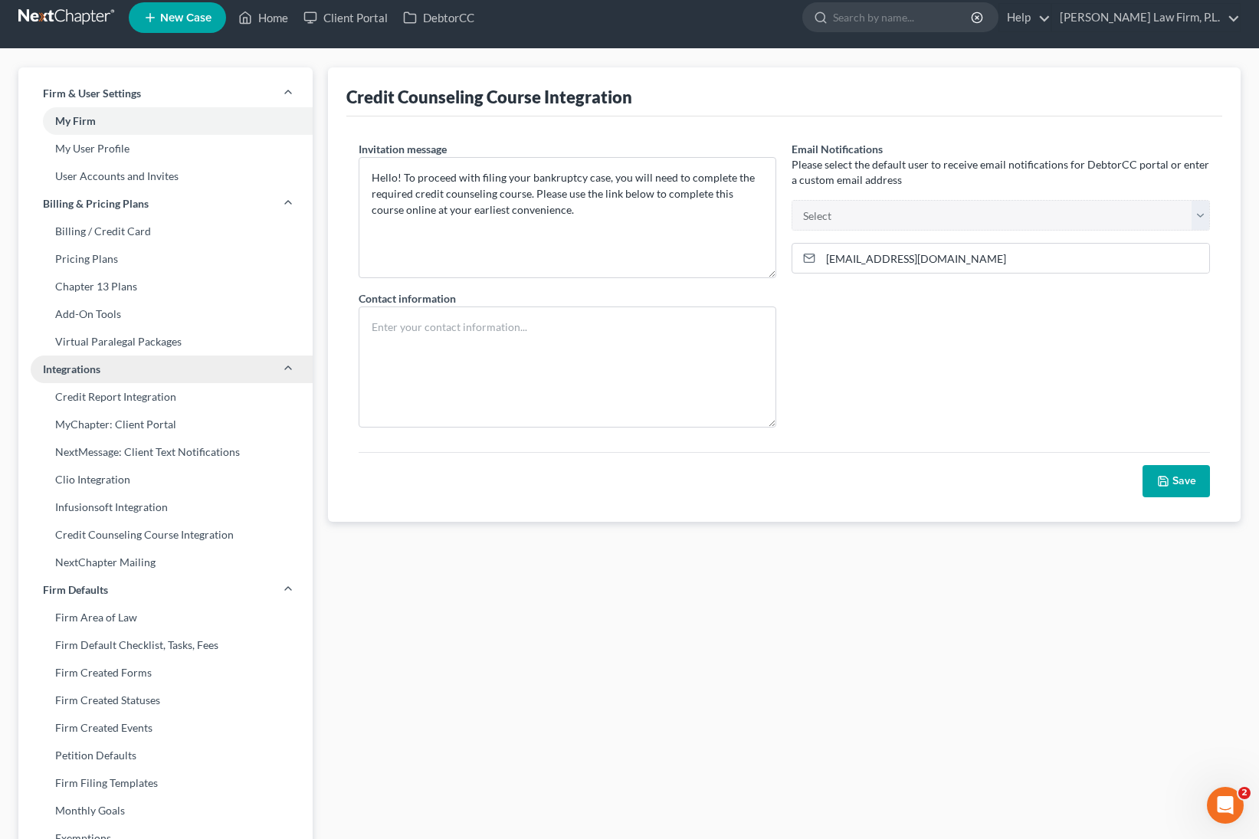
click at [275, 365] on link "Integrations" at bounding box center [165, 370] width 294 height 28
click at [280, 364] on link "Integrations" at bounding box center [165, 370] width 294 height 28
click at [189, 477] on link "Clio Integration" at bounding box center [165, 480] width 294 height 28
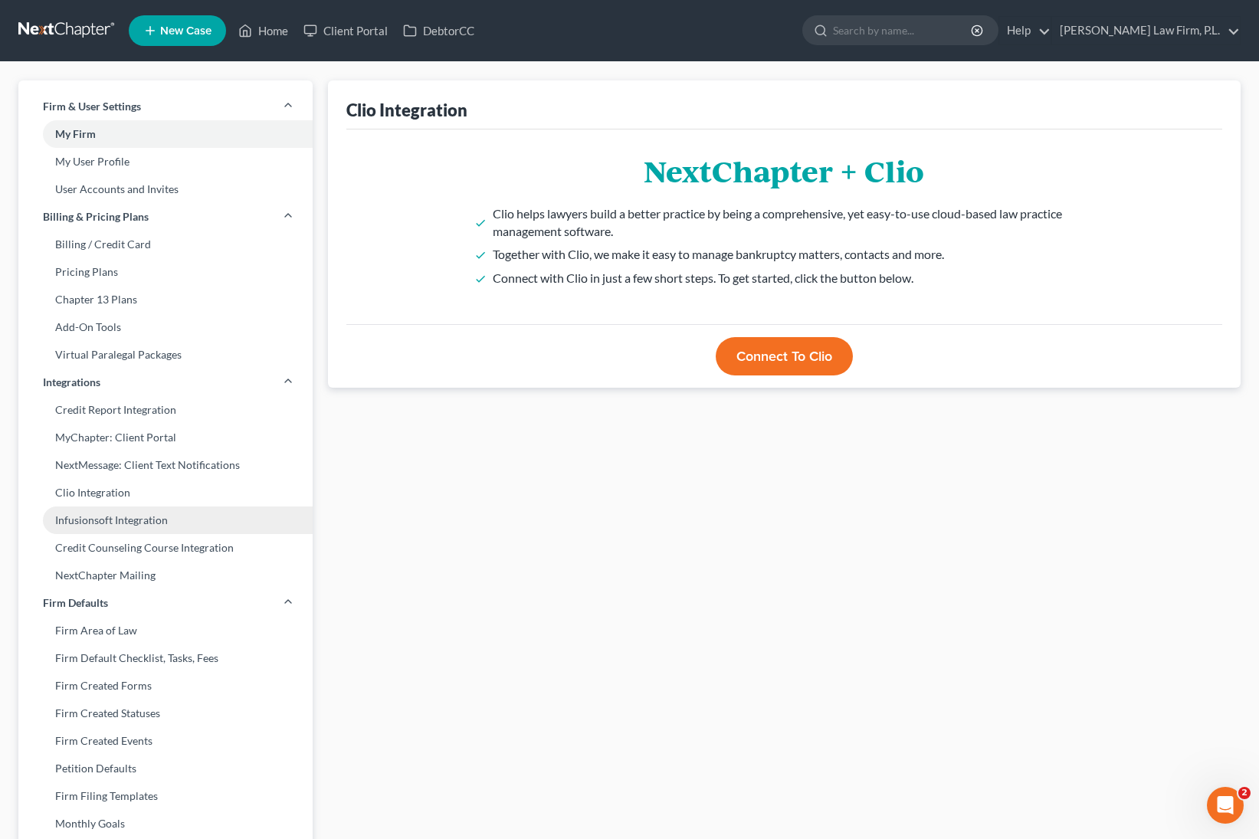
click at [179, 517] on link "Infusionsoft Integration" at bounding box center [165, 521] width 294 height 28
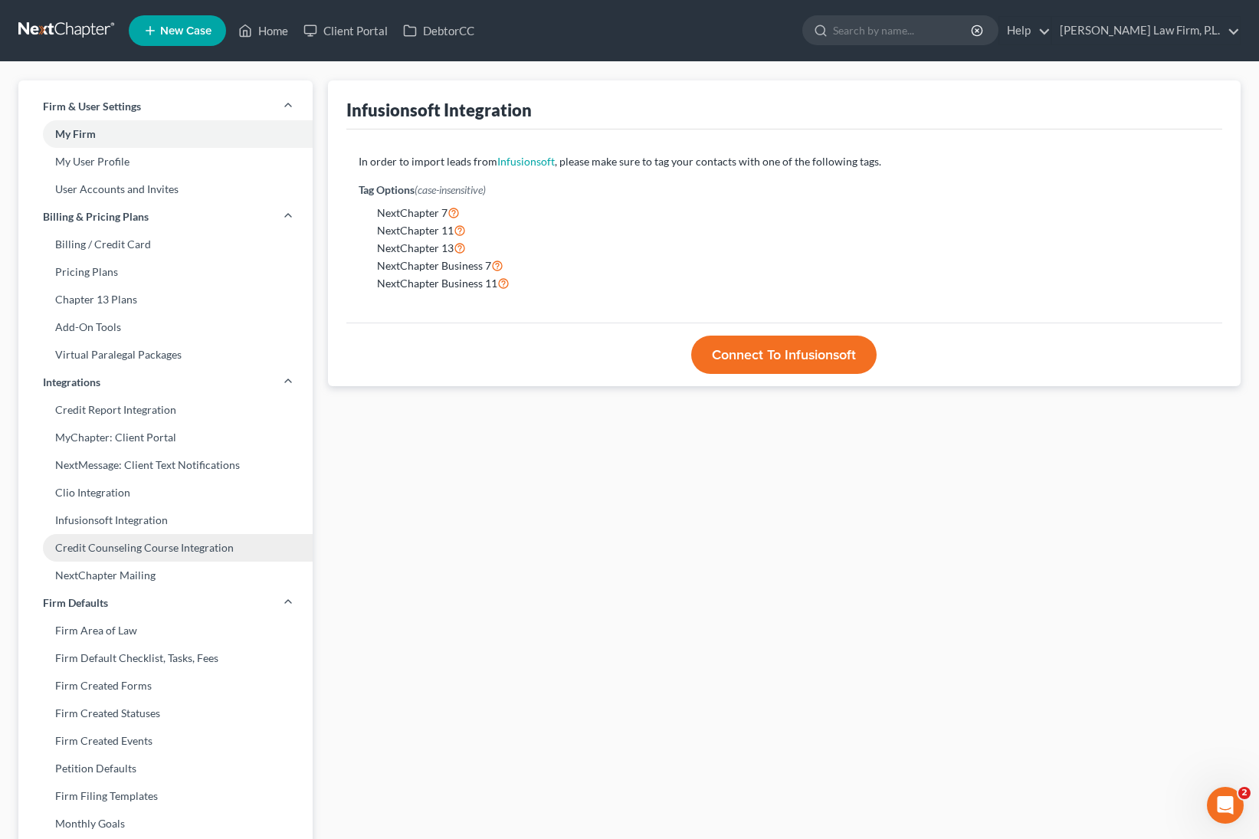
click at [189, 546] on link "Credit Counseling Course Integration" at bounding box center [165, 548] width 294 height 28
select select
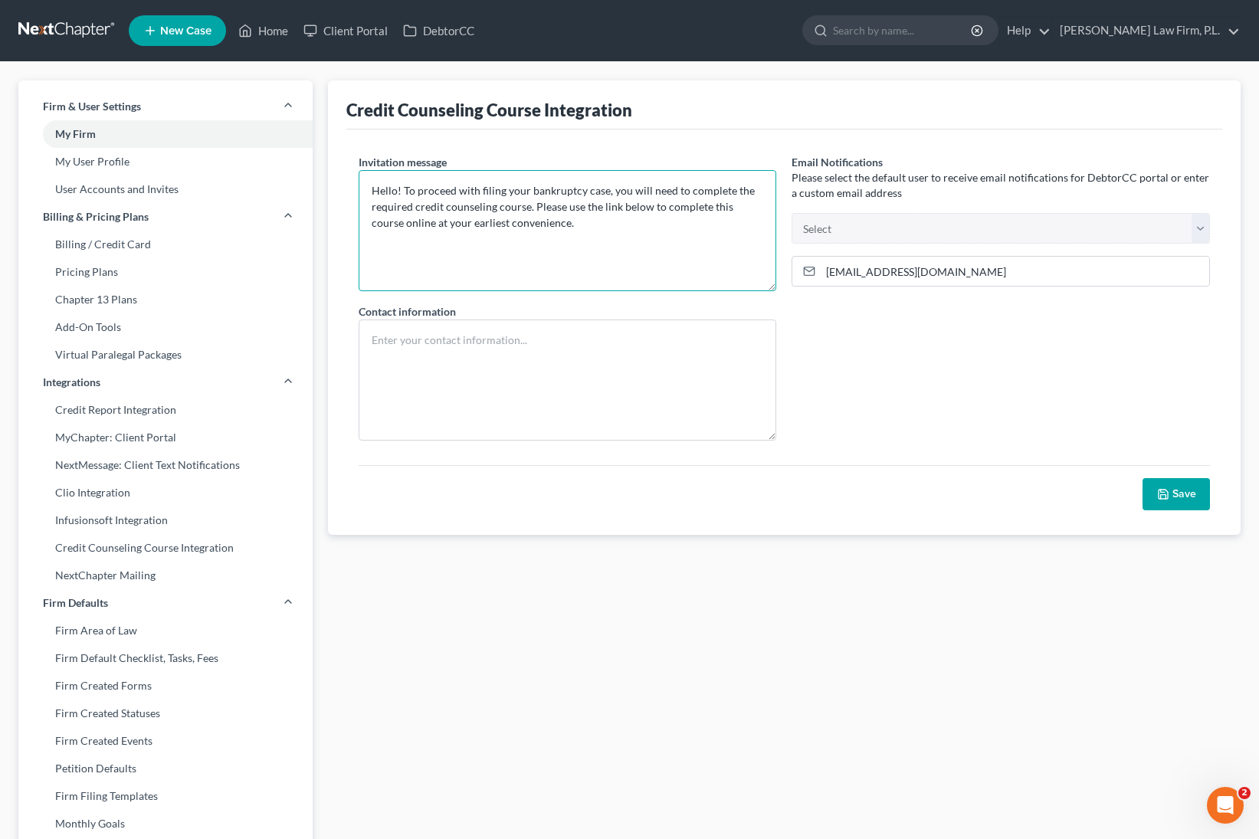
click at [601, 237] on textarea "Hello! To proceed with filing your bankruptcy case, you will need to complete t…" at bounding box center [568, 230] width 418 height 121
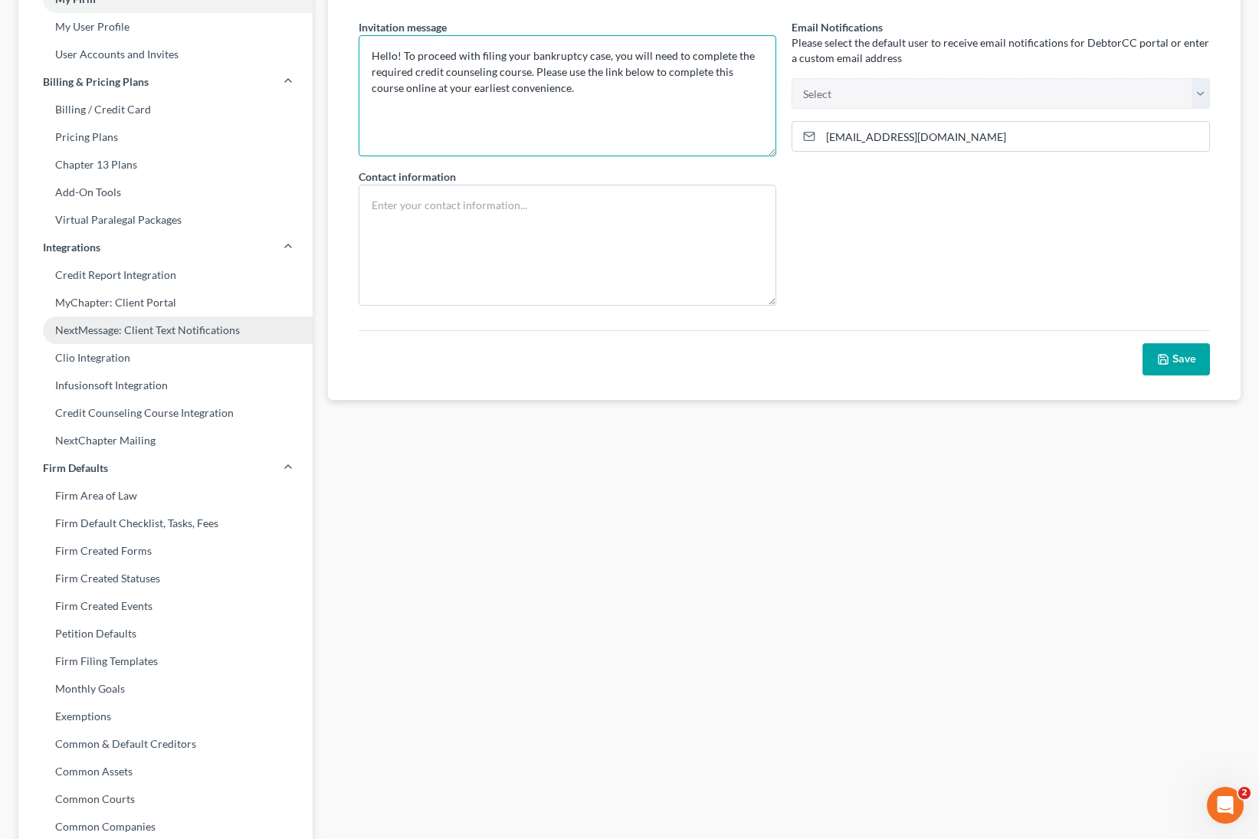
scroll to position [205, 0]
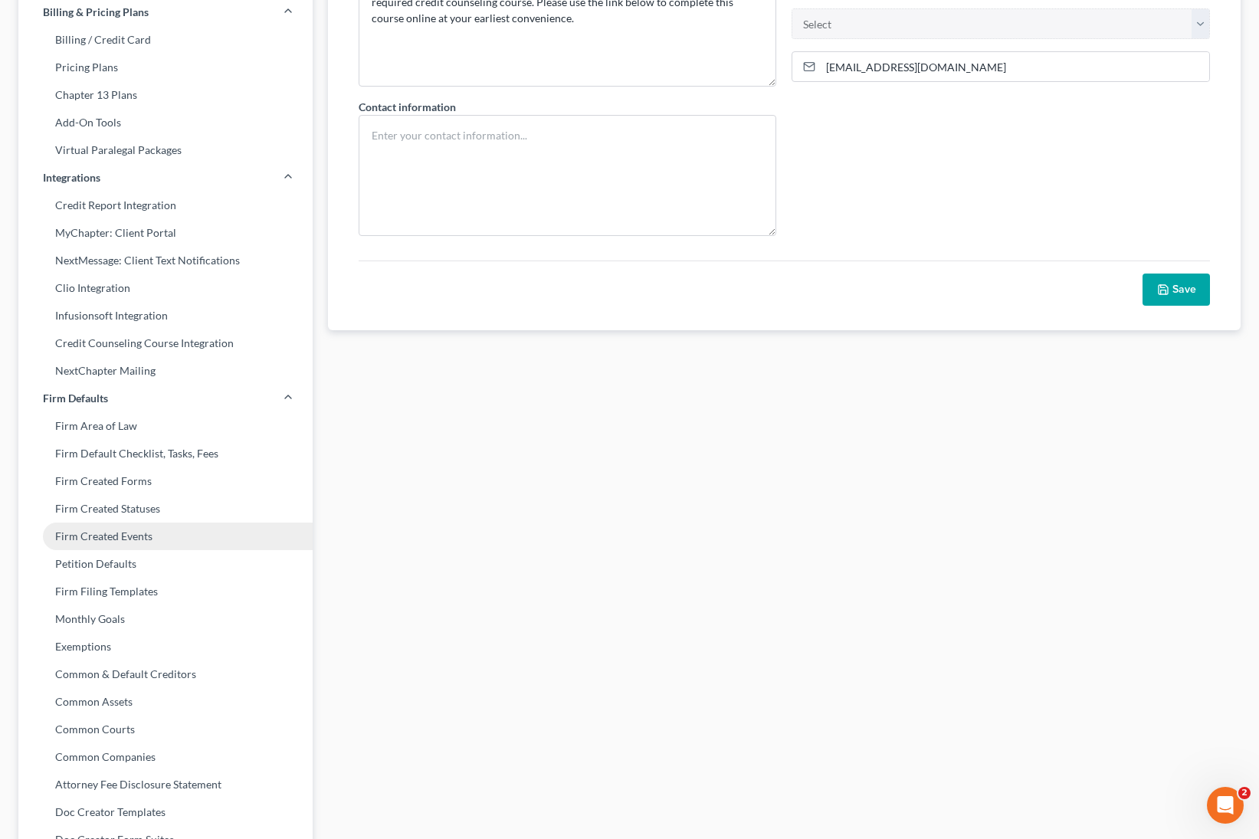
click at [176, 535] on link "Firm Created Events" at bounding box center [165, 537] width 294 height 28
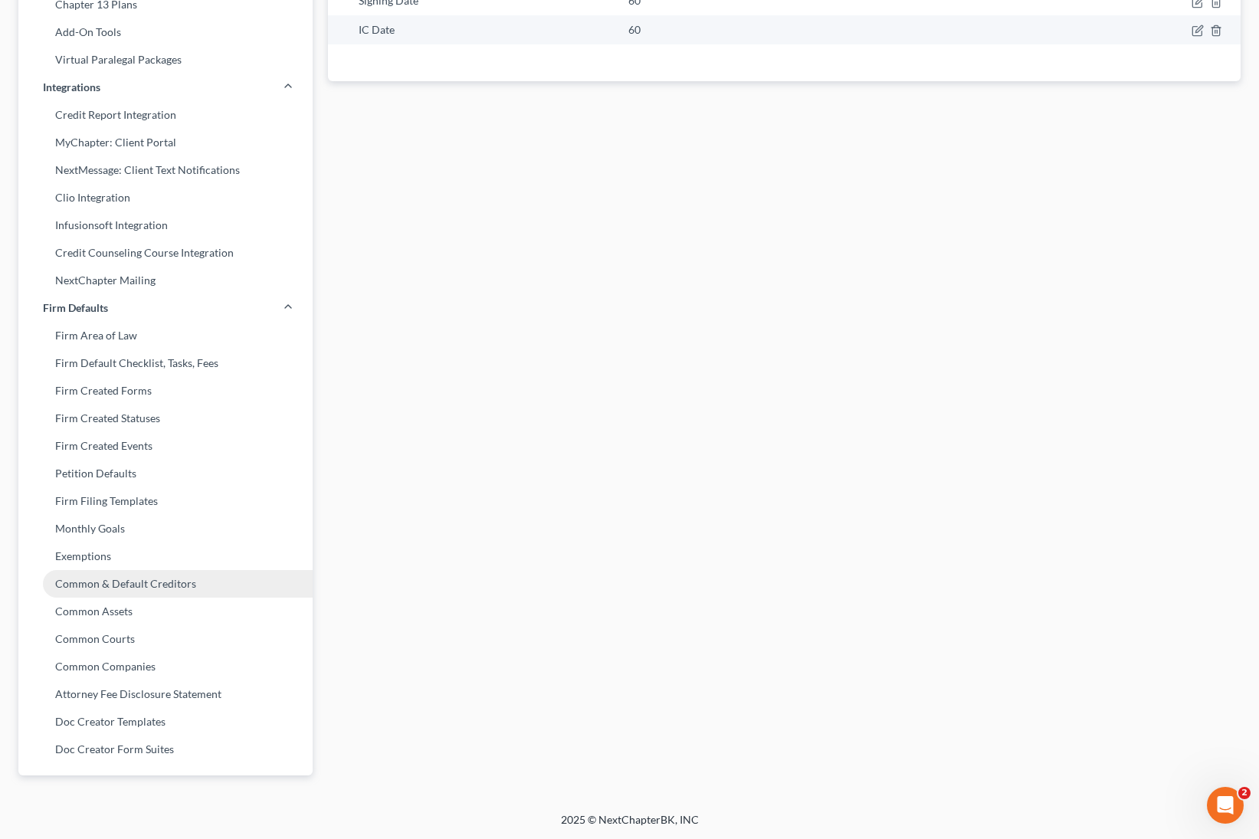
scroll to position [296, 0]
click at [148, 689] on link "Attorney Fee Disclosure Statement" at bounding box center [165, 694] width 294 height 28
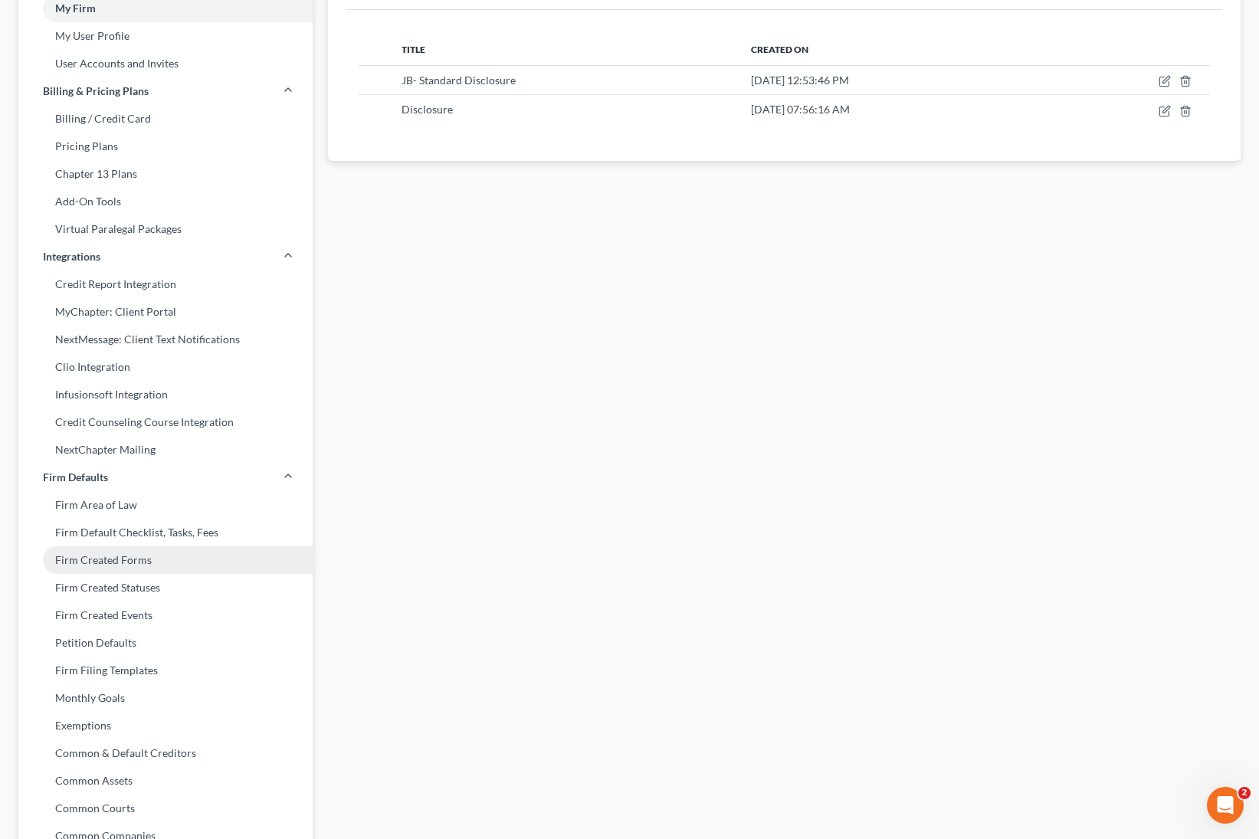
scroll to position [296, 0]
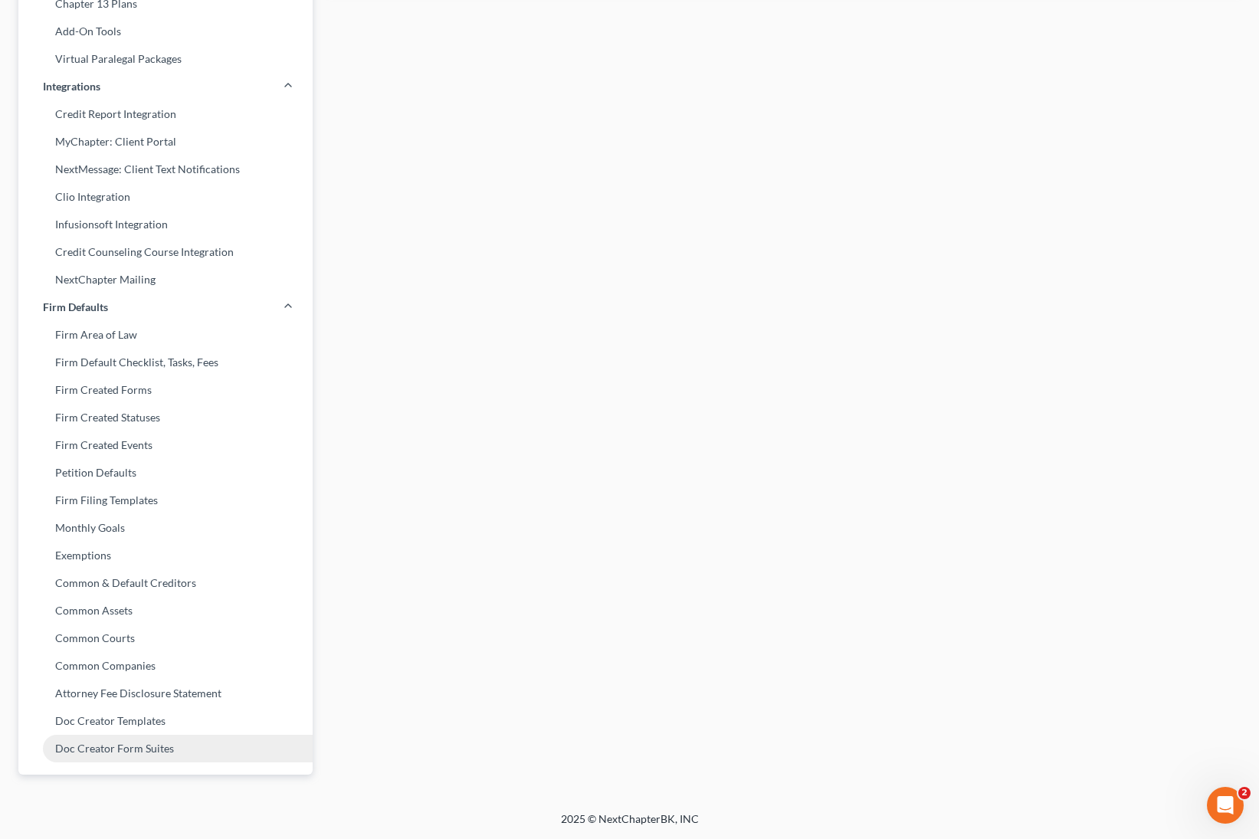
click at [127, 756] on link "Doc Creator Form Suites" at bounding box center [165, 749] width 294 height 28
click at [142, 714] on link "Doc Creator Templates" at bounding box center [165, 721] width 294 height 28
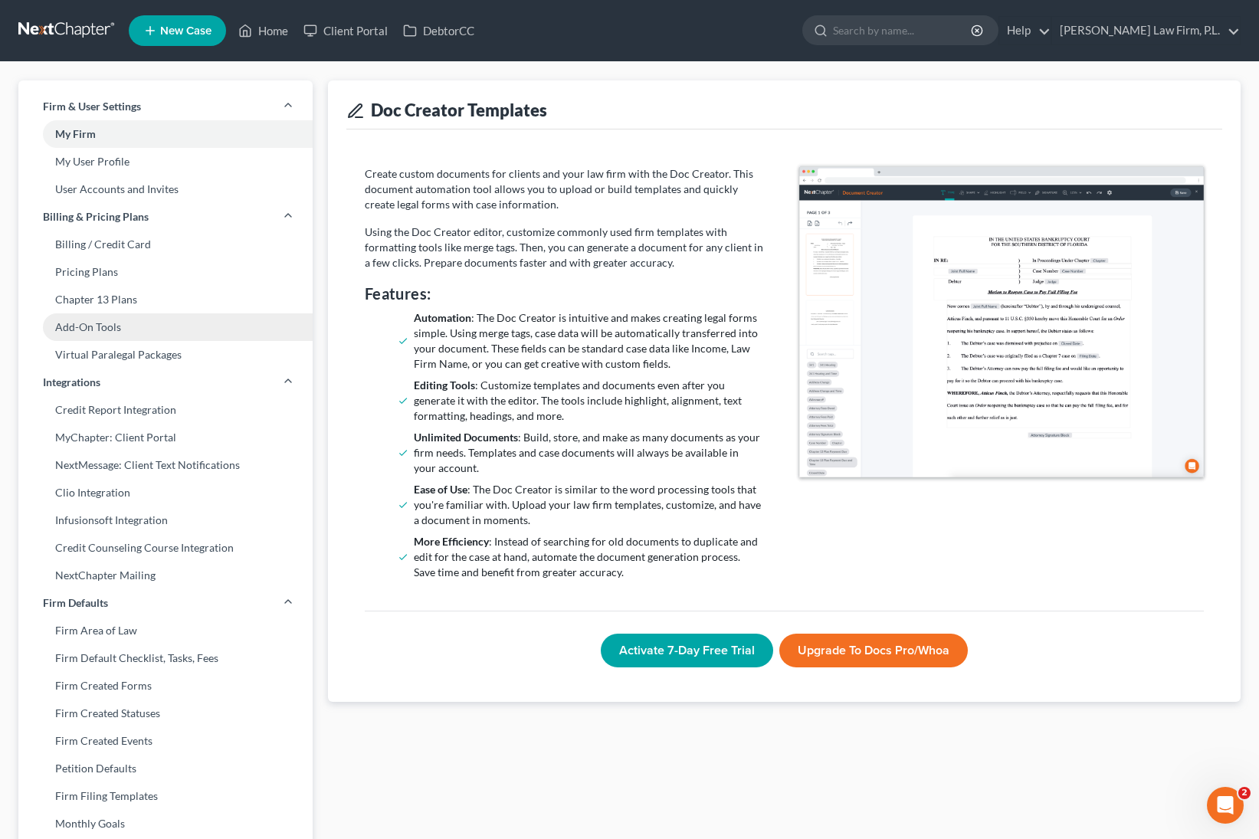
click at [90, 323] on link "Add-On Tools" at bounding box center [165, 327] width 294 height 28
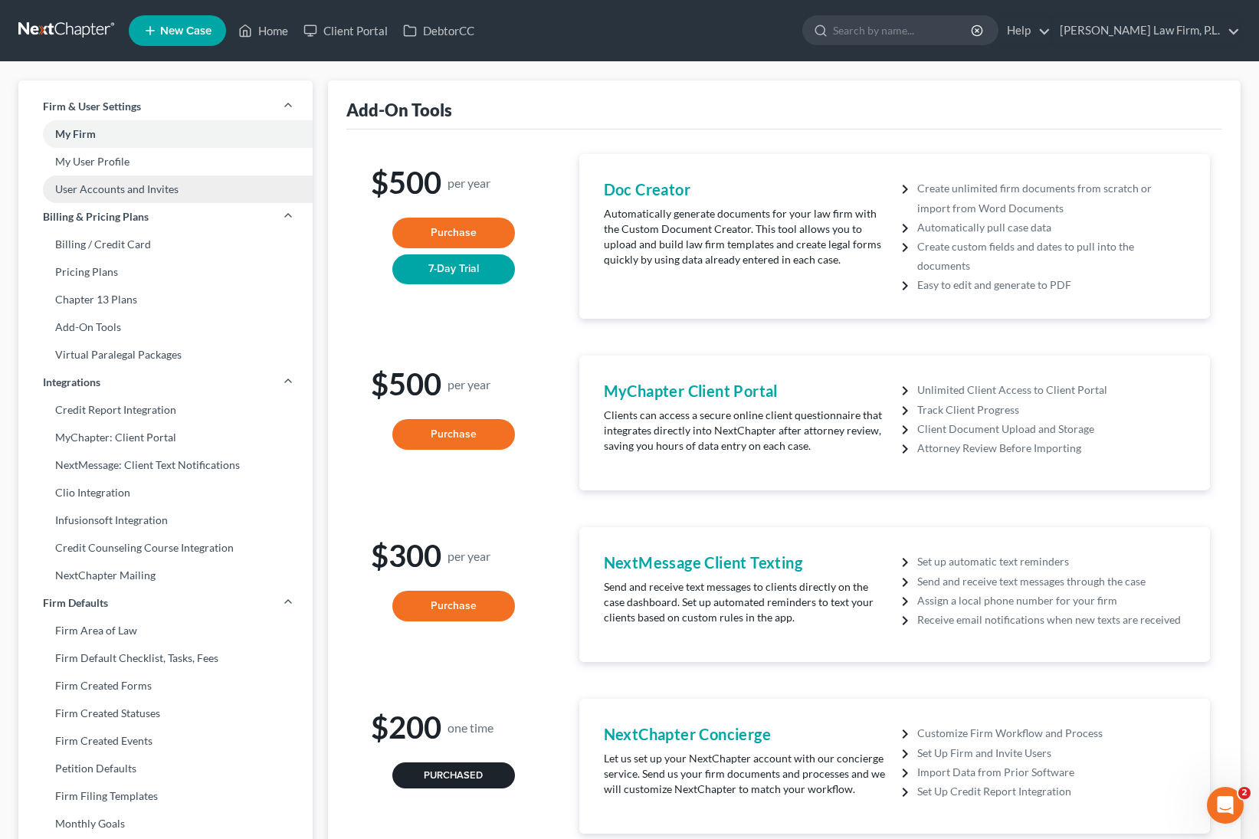
click at [155, 192] on link "User Accounts and Invites" at bounding box center [165, 189] width 294 height 28
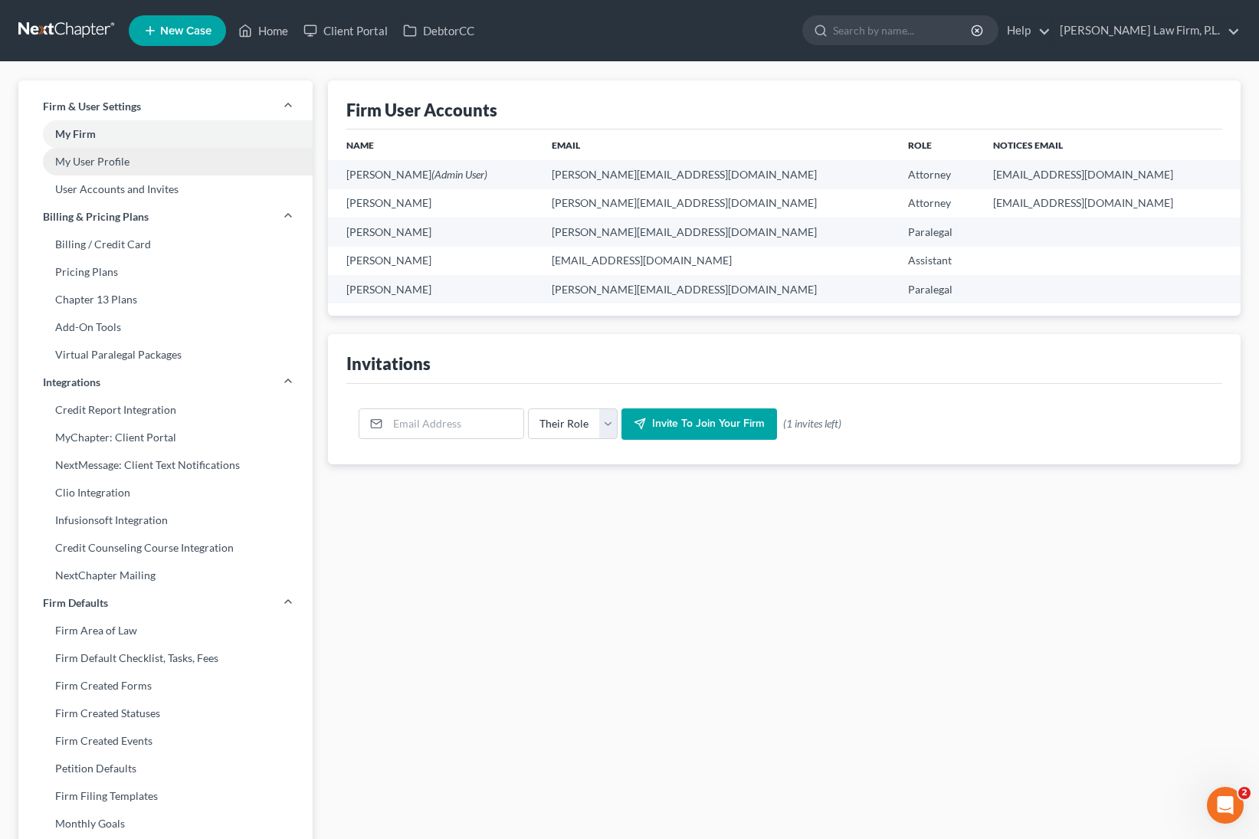
click at [160, 159] on link "My User Profile" at bounding box center [165, 162] width 294 height 28
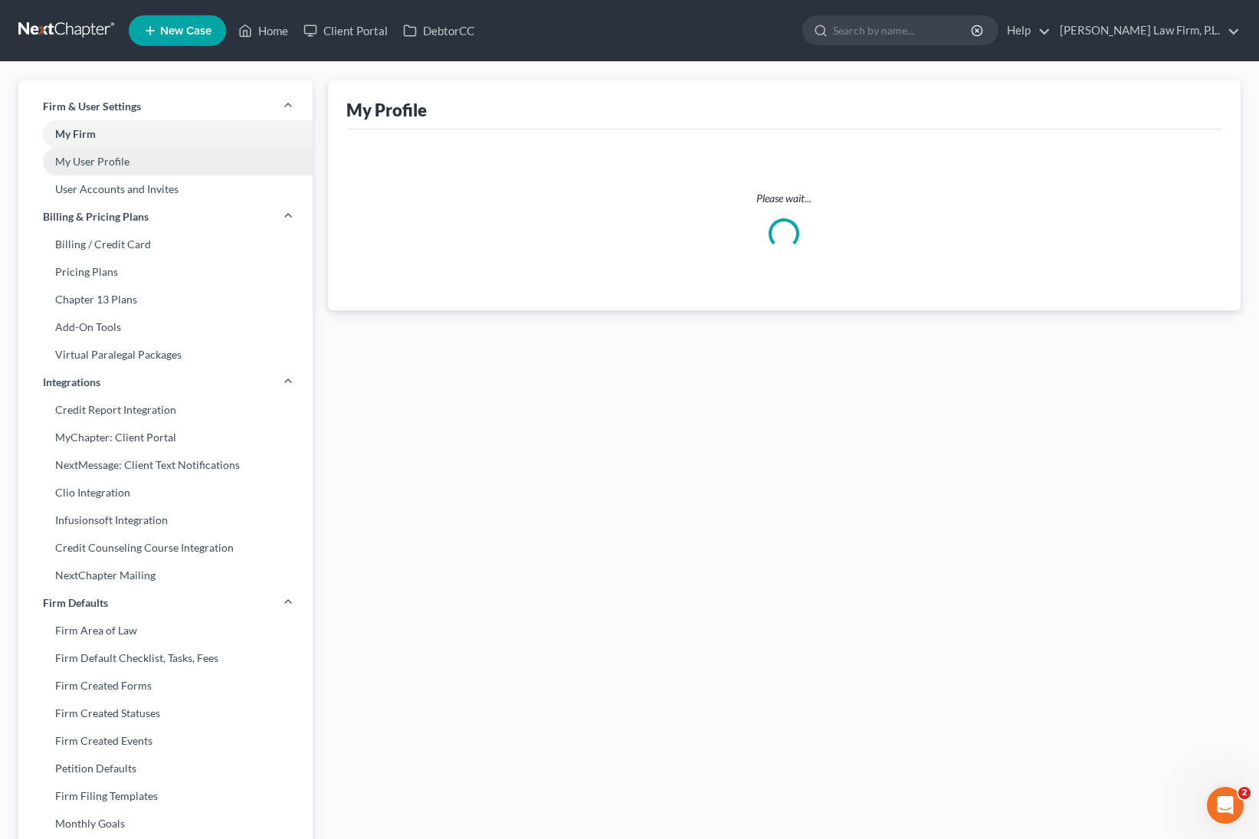
select select "9"
select select "assistant"
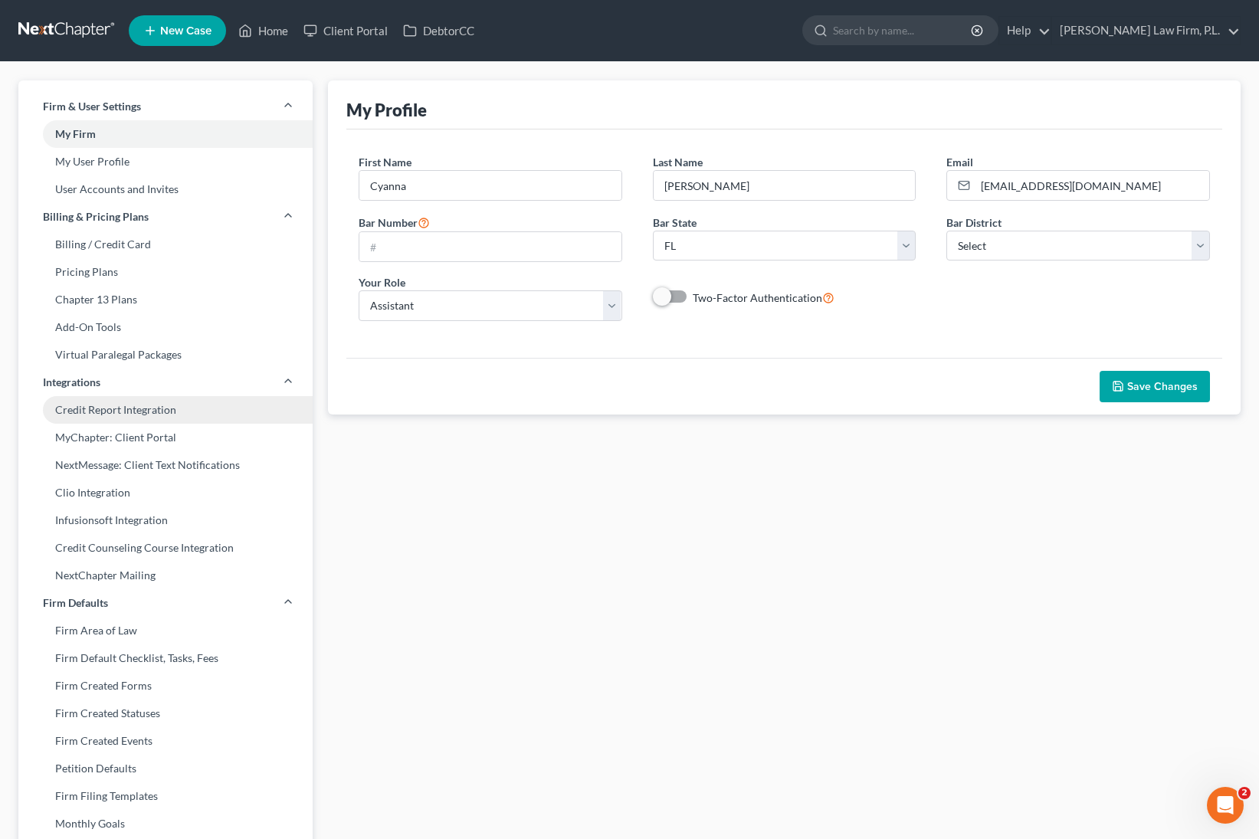
click at [165, 405] on link "Credit Report Integration" at bounding box center [165, 410] width 294 height 28
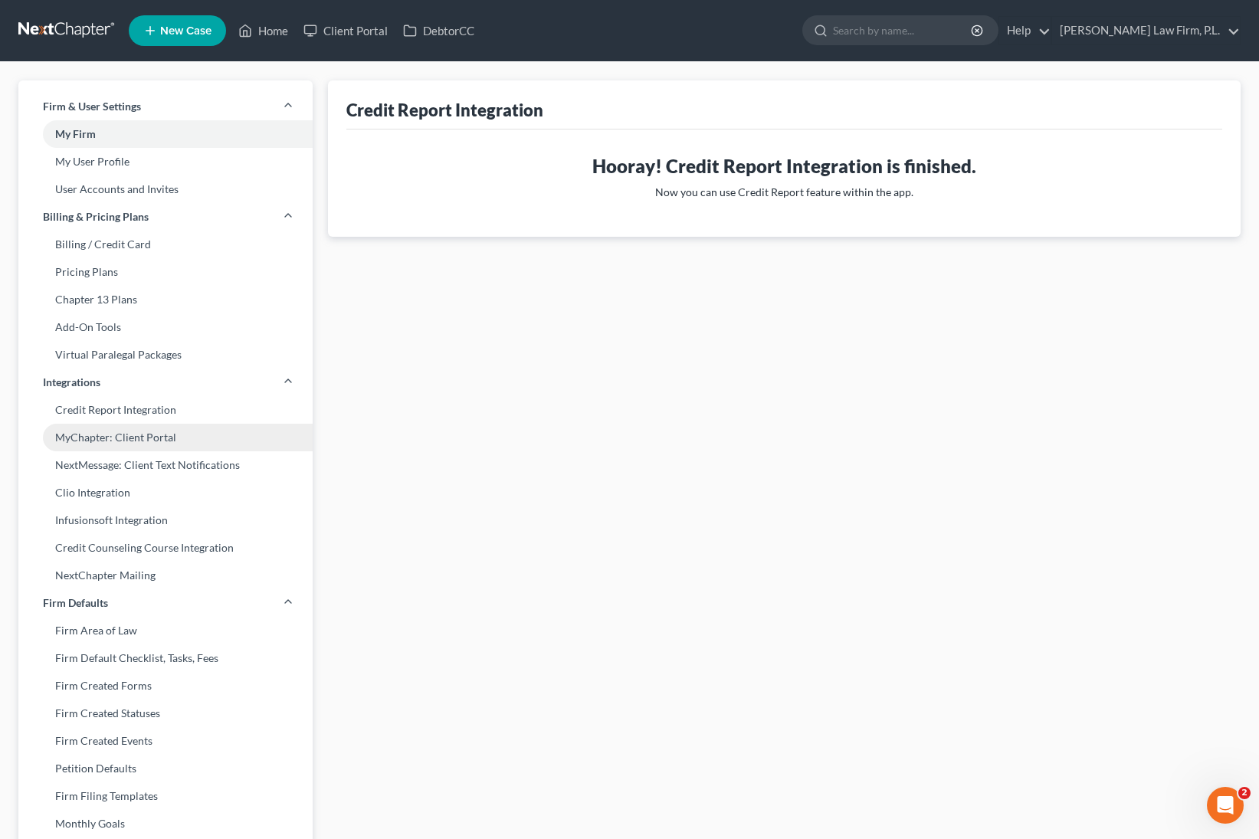
click at [165, 434] on link "MyChapter: Client Portal" at bounding box center [165, 438] width 294 height 28
select select "3"
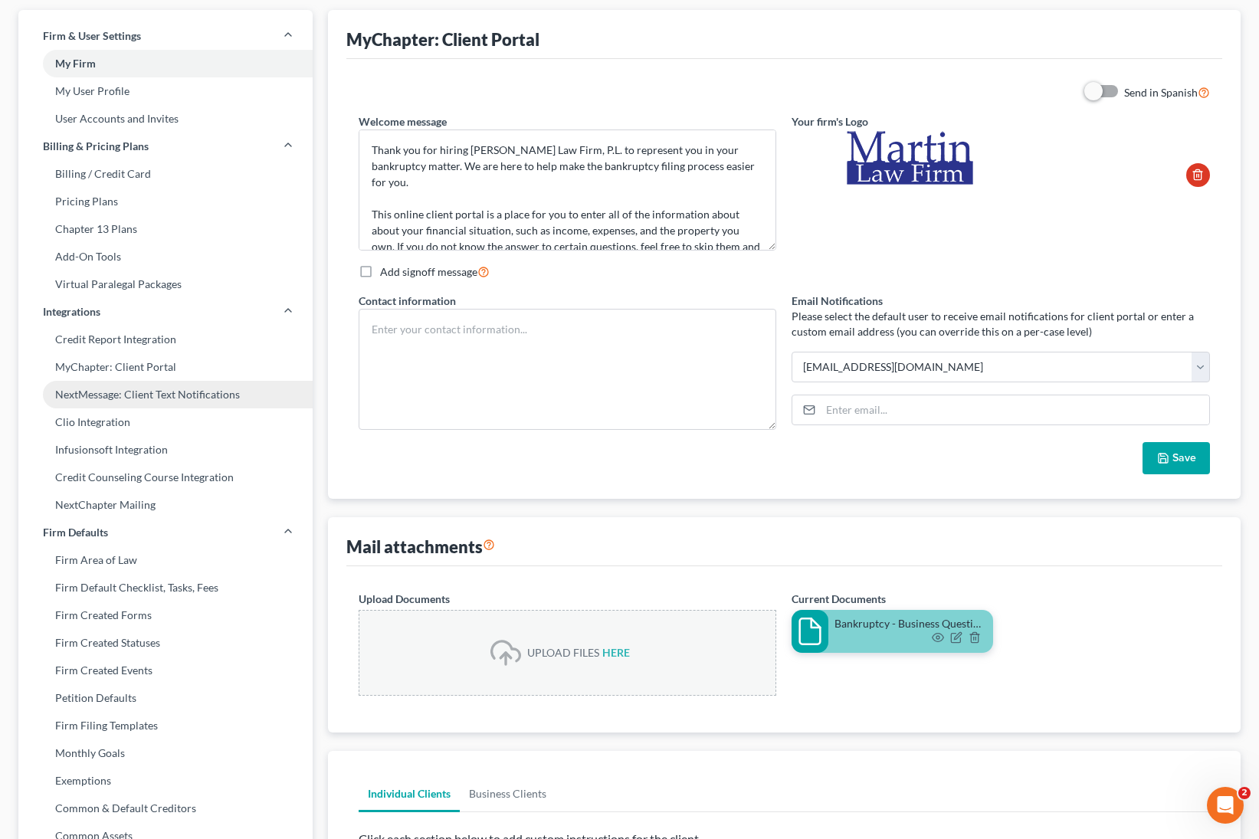
click at [166, 403] on link "NextMessage: Client Text Notifications" at bounding box center [165, 395] width 294 height 28
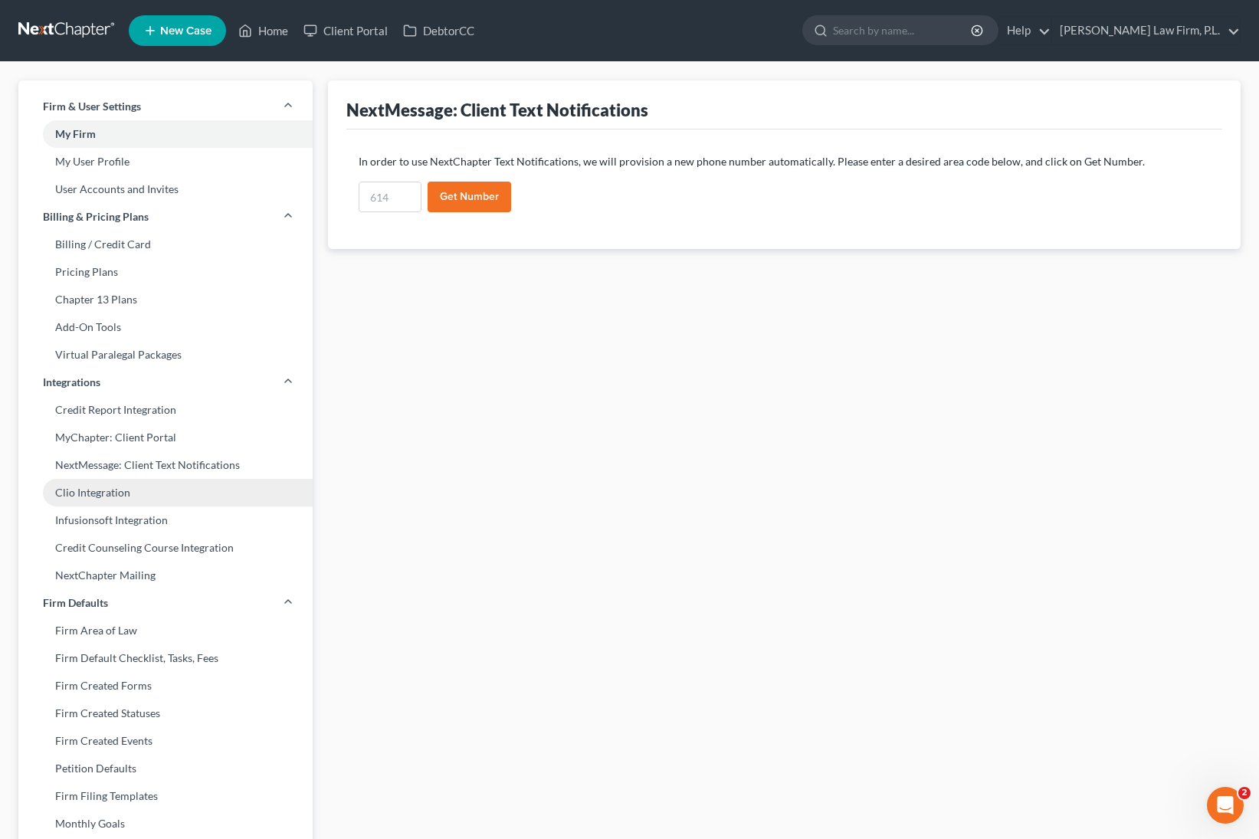
click at [149, 488] on link "Clio Integration" at bounding box center [165, 493] width 294 height 28
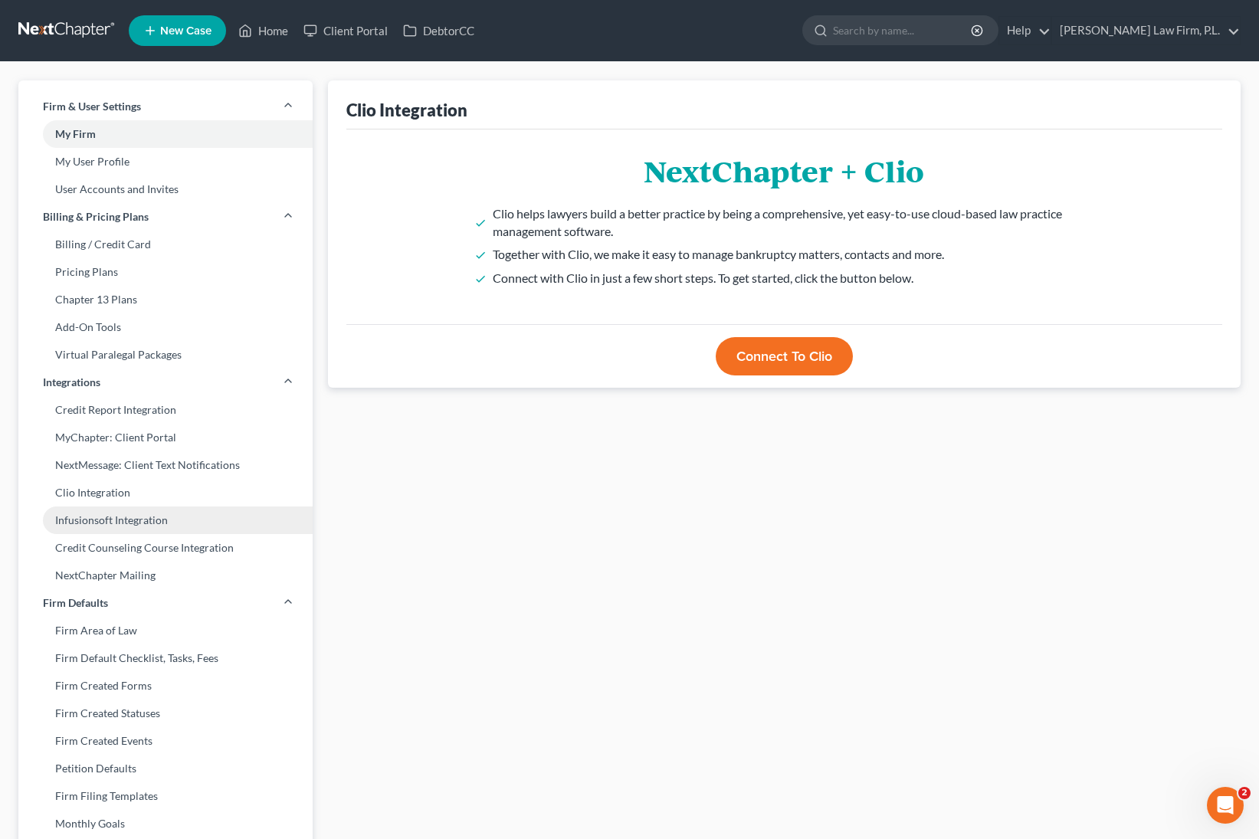
click at [144, 523] on link "Infusionsoft Integration" at bounding box center [165, 521] width 294 height 28
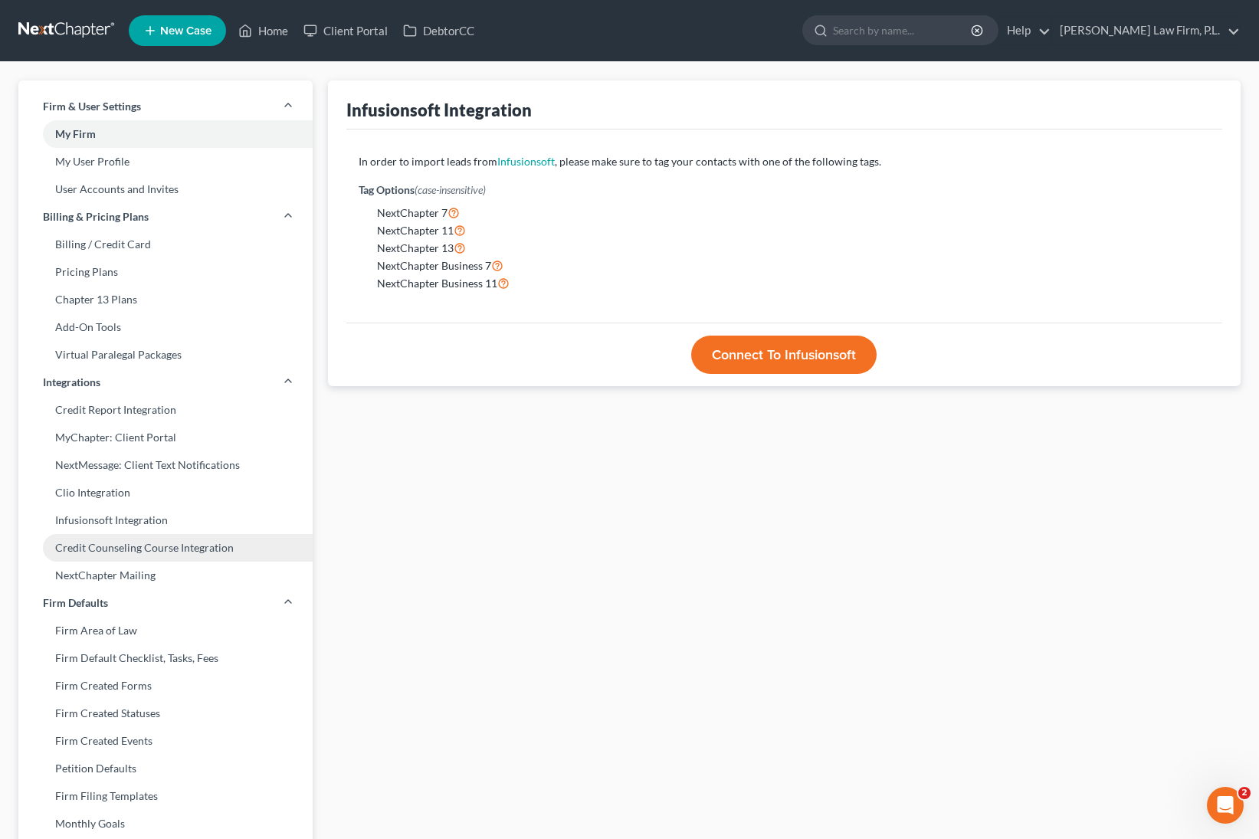
click at [152, 551] on link "Credit Counseling Course Integration" at bounding box center [165, 548] width 294 height 28
select select
